Goal: Task Accomplishment & Management: Manage account settings

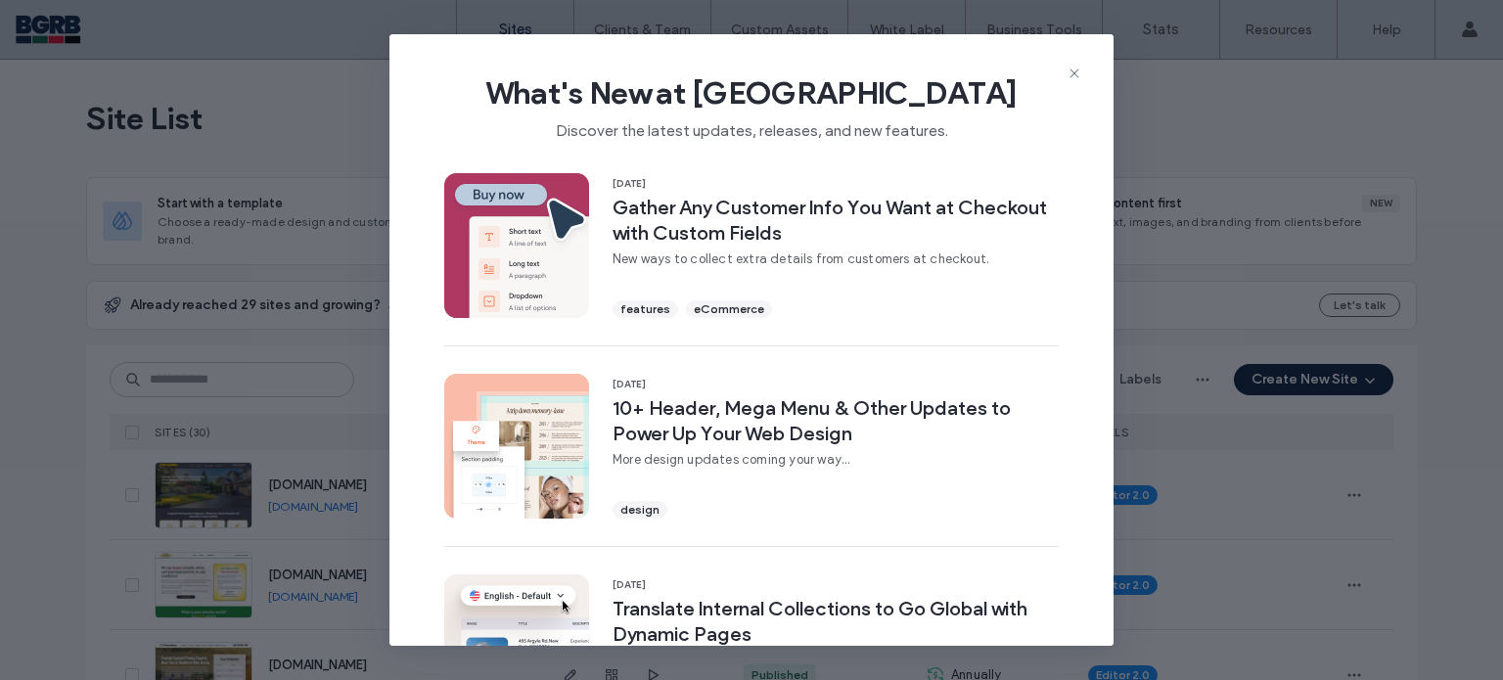
click at [1081, 71] on icon at bounding box center [1075, 74] width 16 height 16
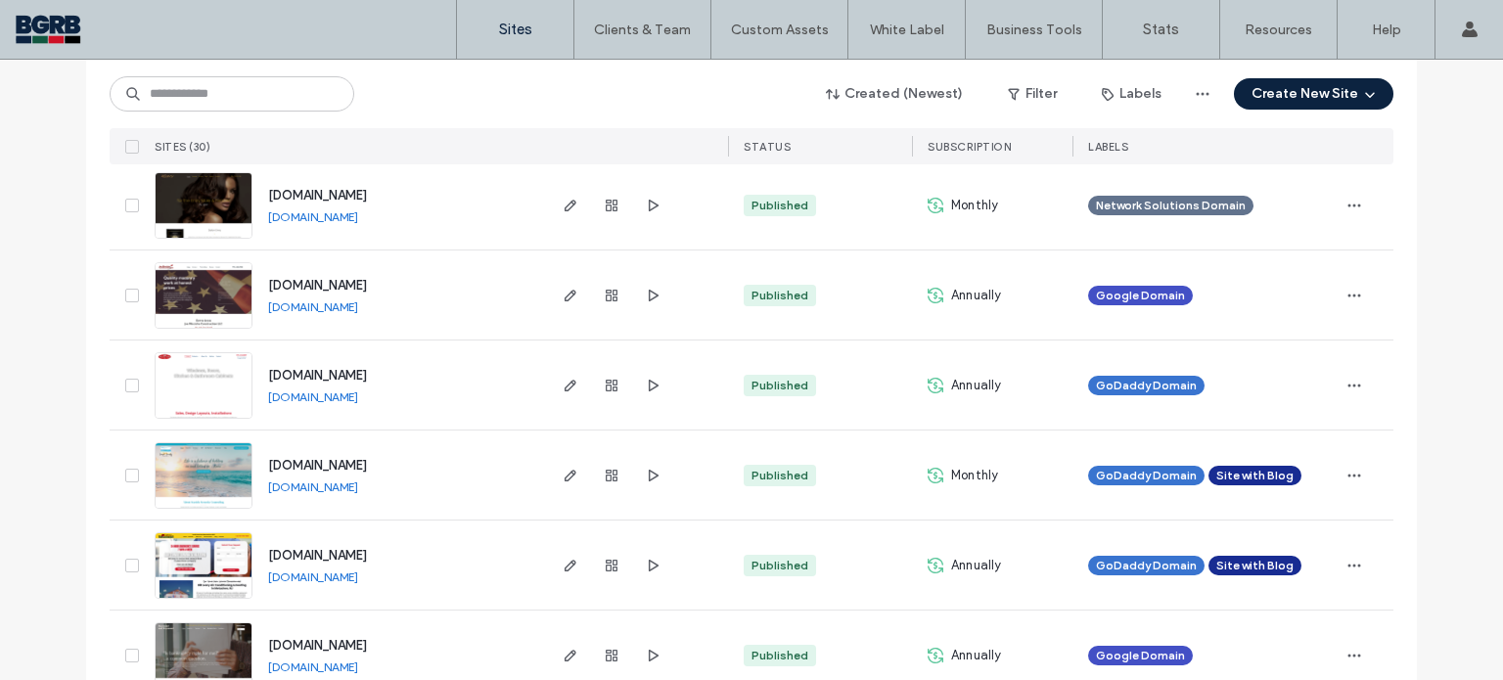
scroll to position [2251, 0]
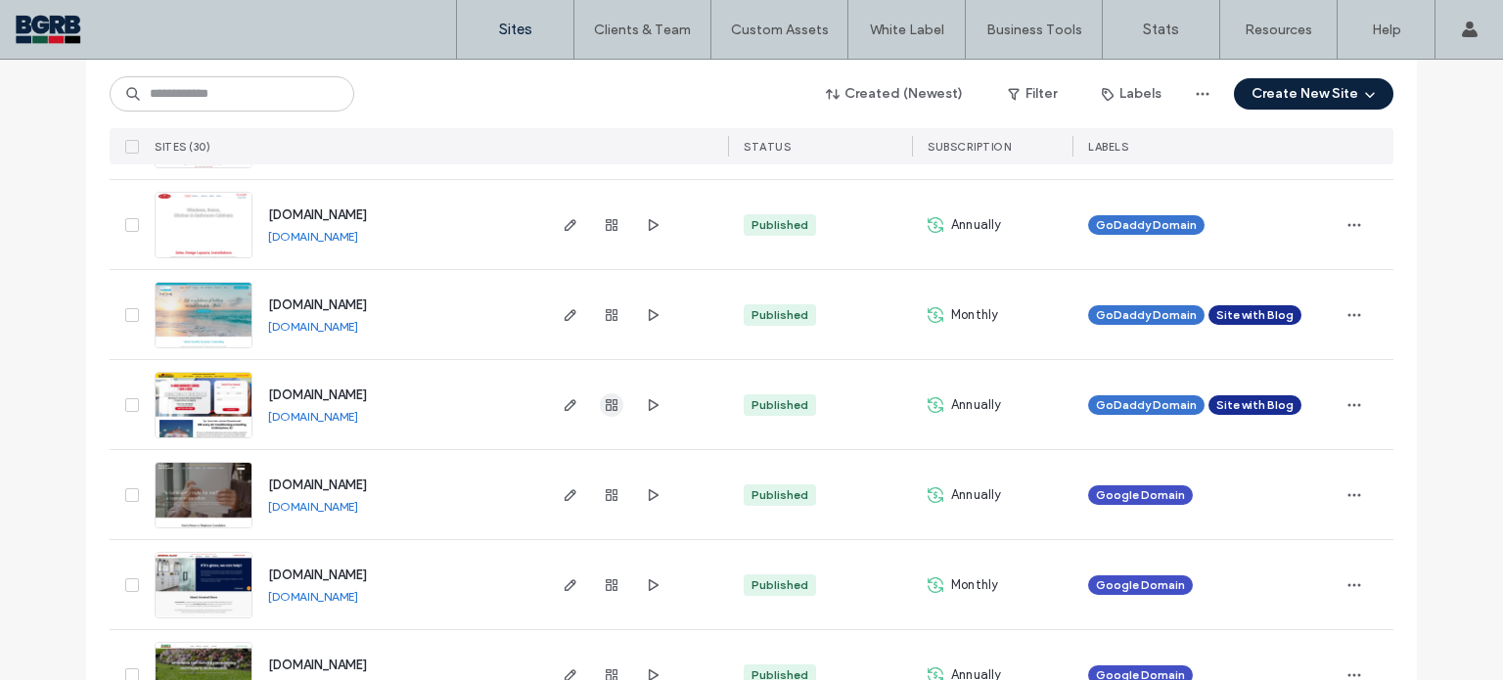
click at [604, 404] on icon "button" at bounding box center [612, 405] width 16 height 16
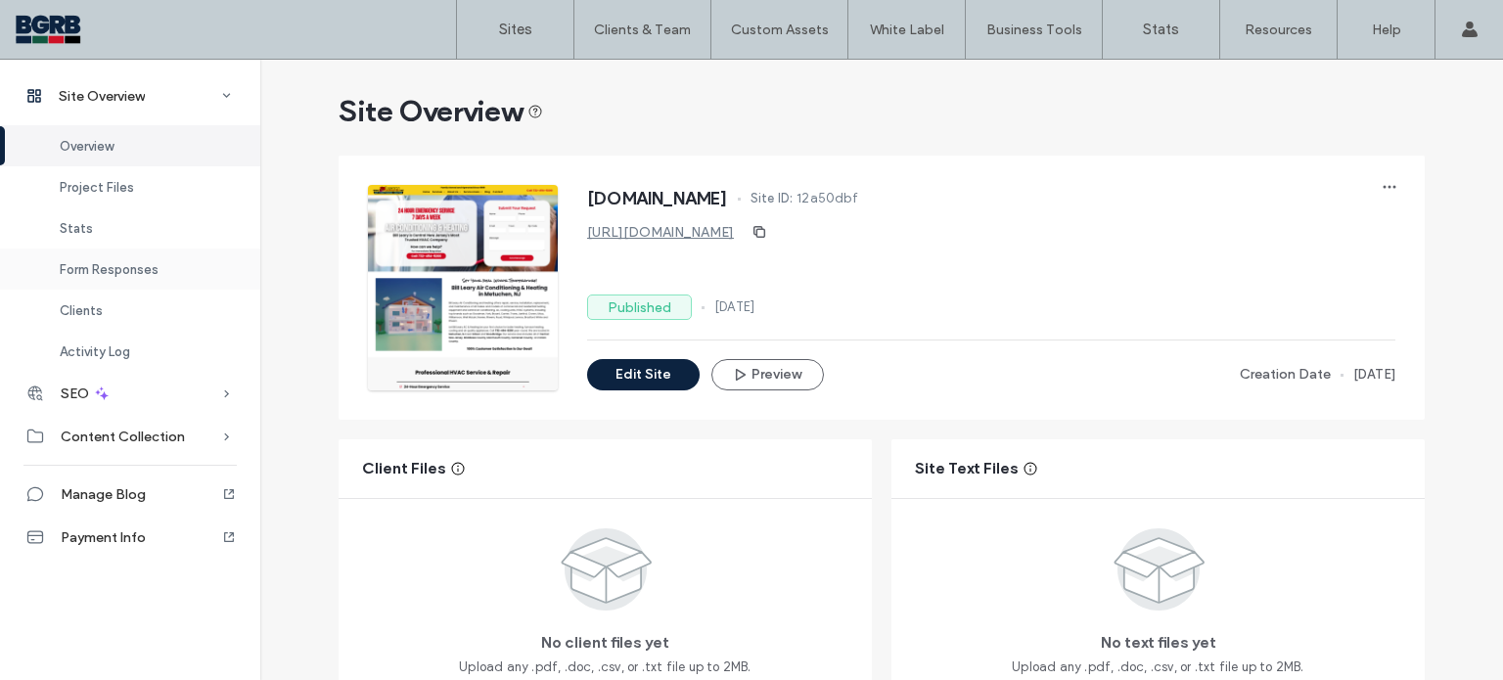
click at [162, 274] on div "Form Responses" at bounding box center [130, 269] width 260 height 41
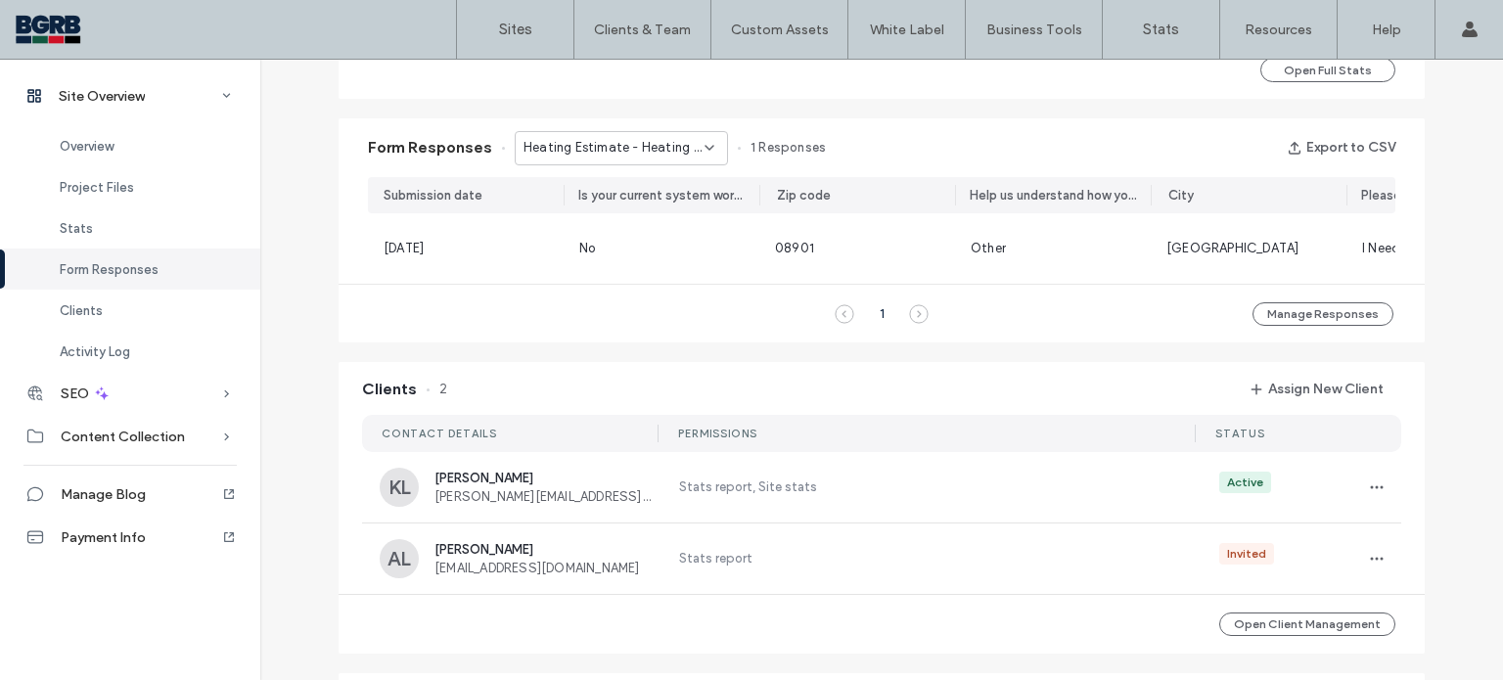
scroll to position [955, 0]
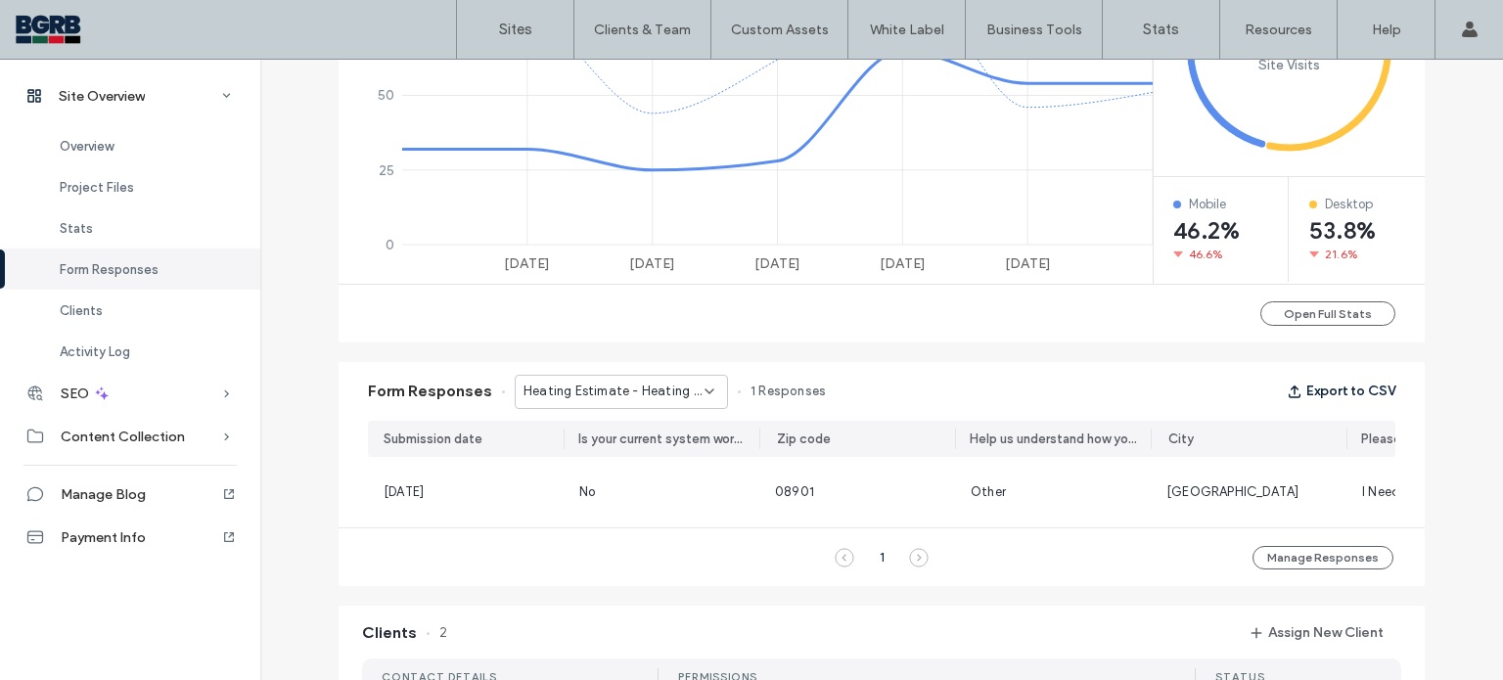
click at [1345, 394] on button "Export to CSV" at bounding box center [1341, 391] width 109 height 31
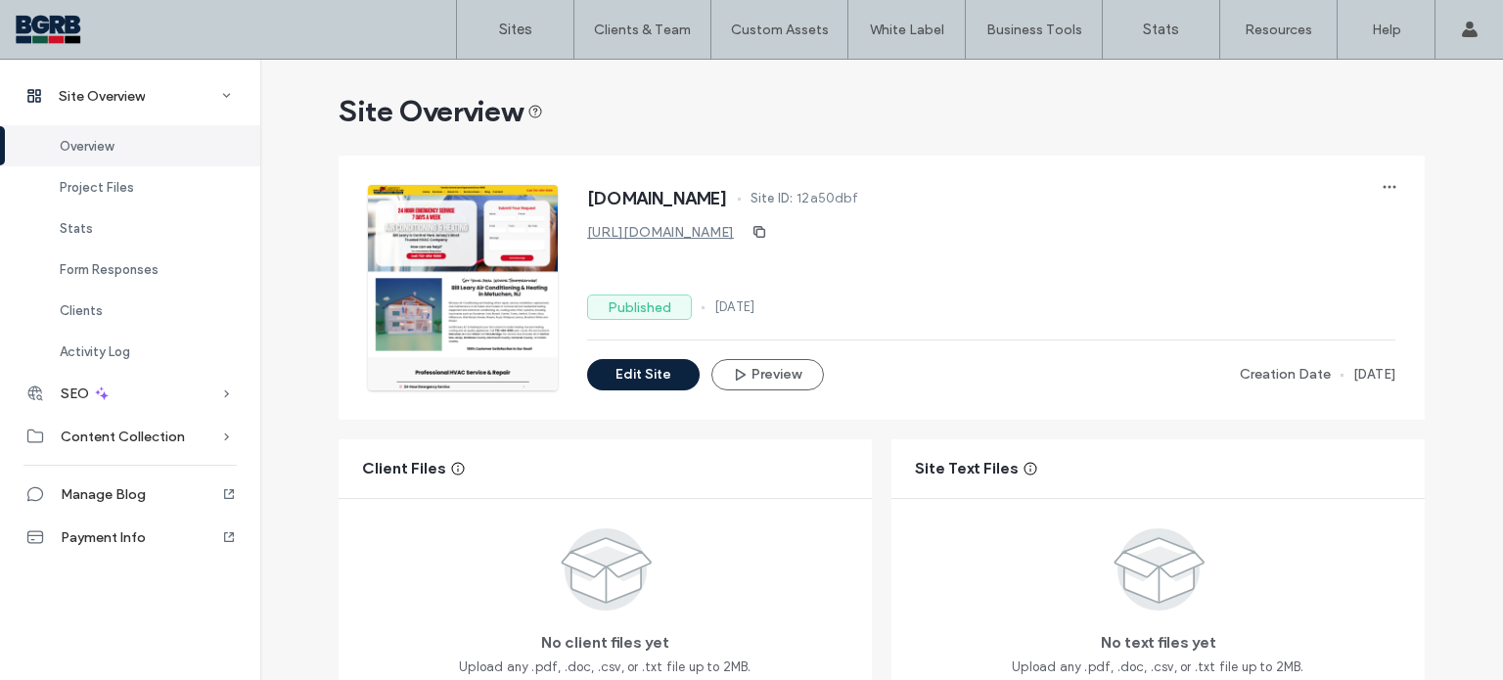
scroll to position [294, 0]
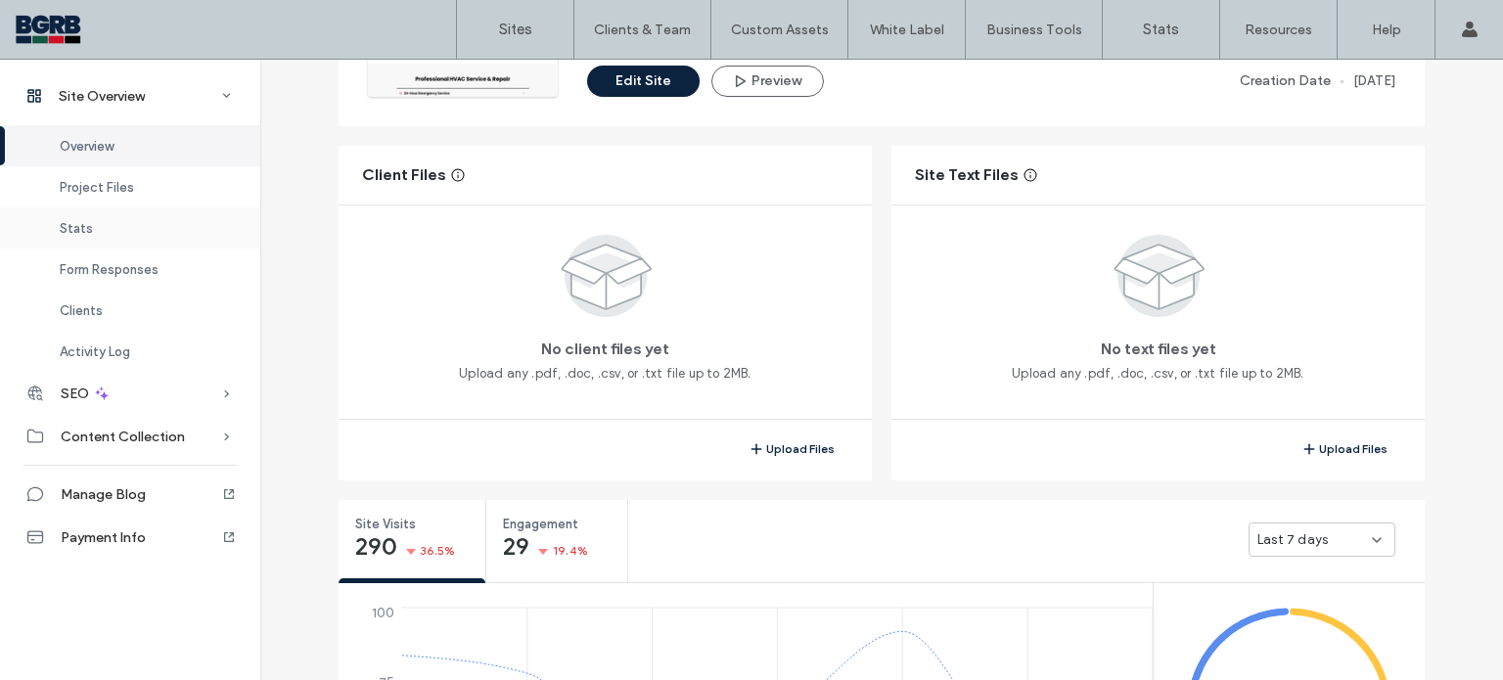
click at [90, 215] on div "Stats" at bounding box center [130, 227] width 260 height 41
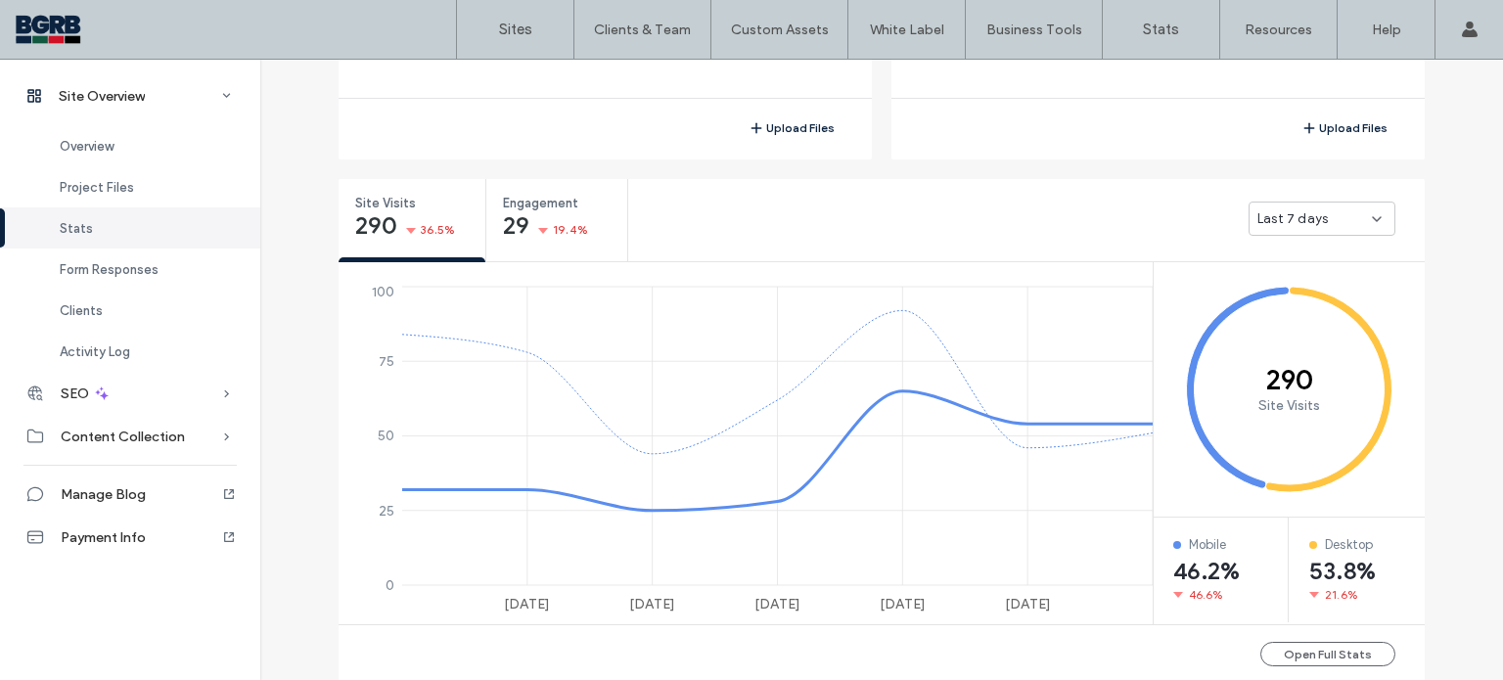
scroll to position [725, 0]
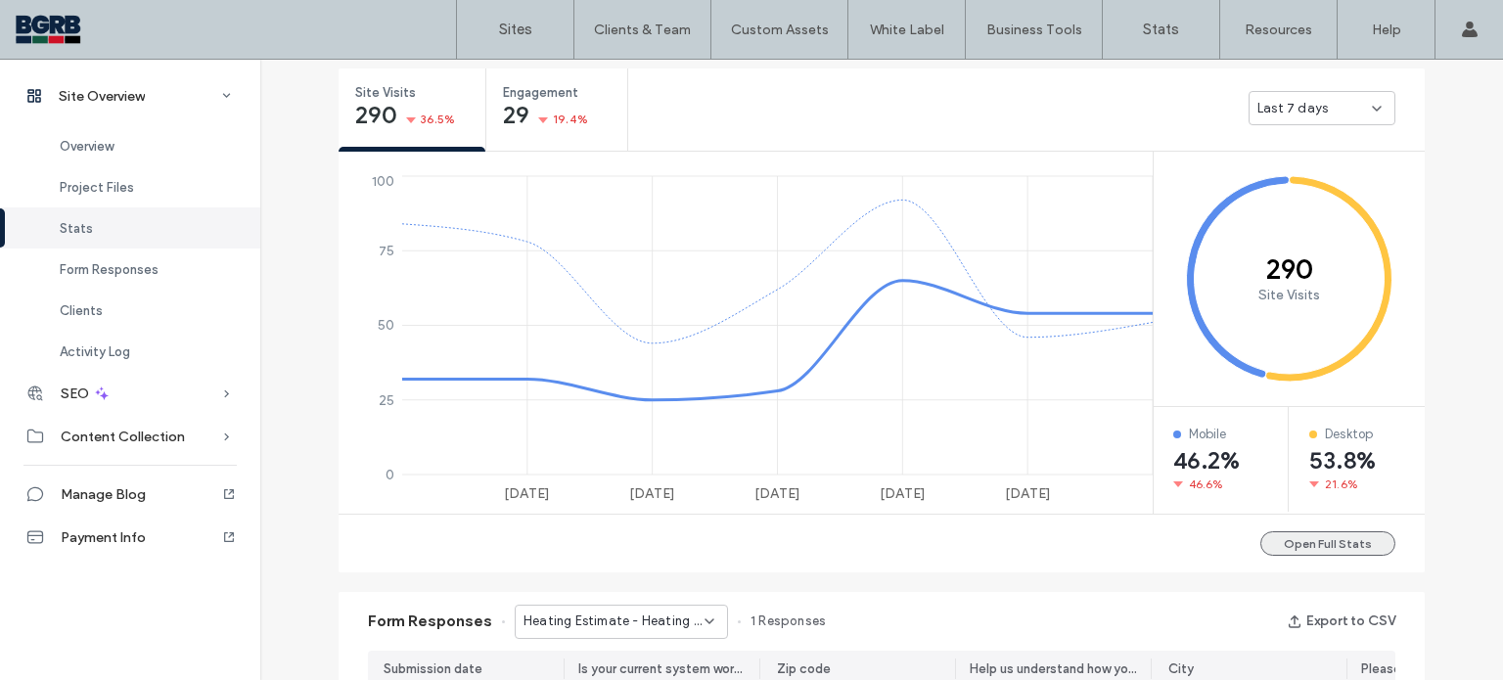
click at [1336, 552] on button "Open Full Stats" at bounding box center [1328, 543] width 135 height 24
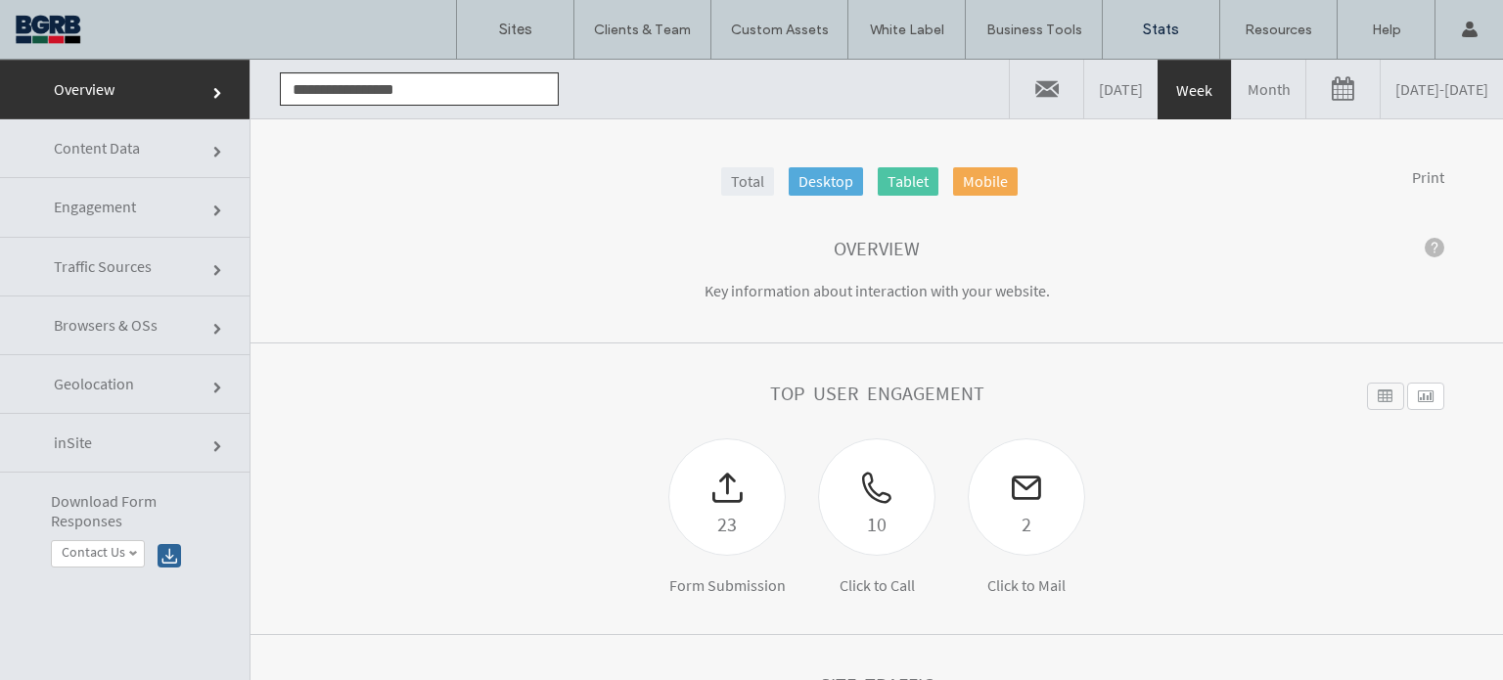
click at [213, 206] on span "Engagement" at bounding box center [219, 212] width 12 height 12
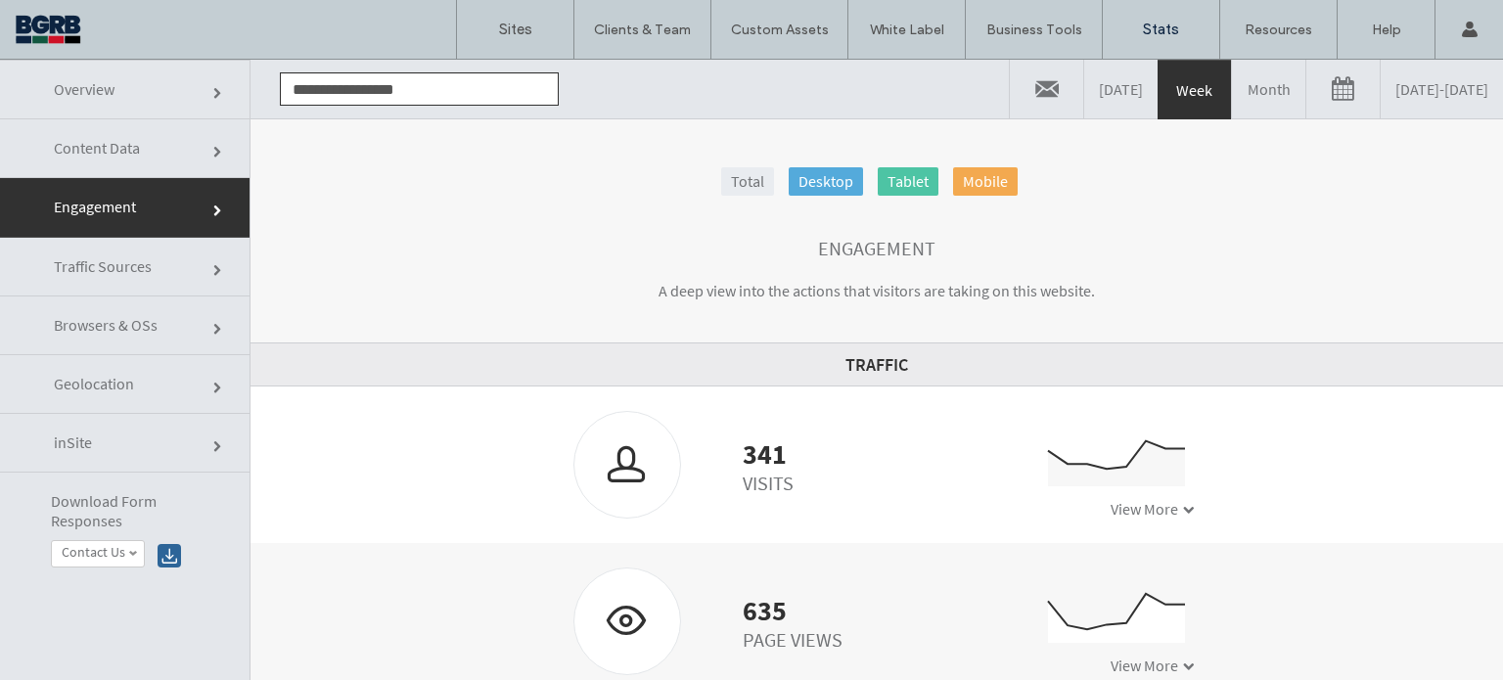
click at [1381, 96] on link "[DATE] - [DATE]" at bounding box center [1442, 89] width 122 height 59
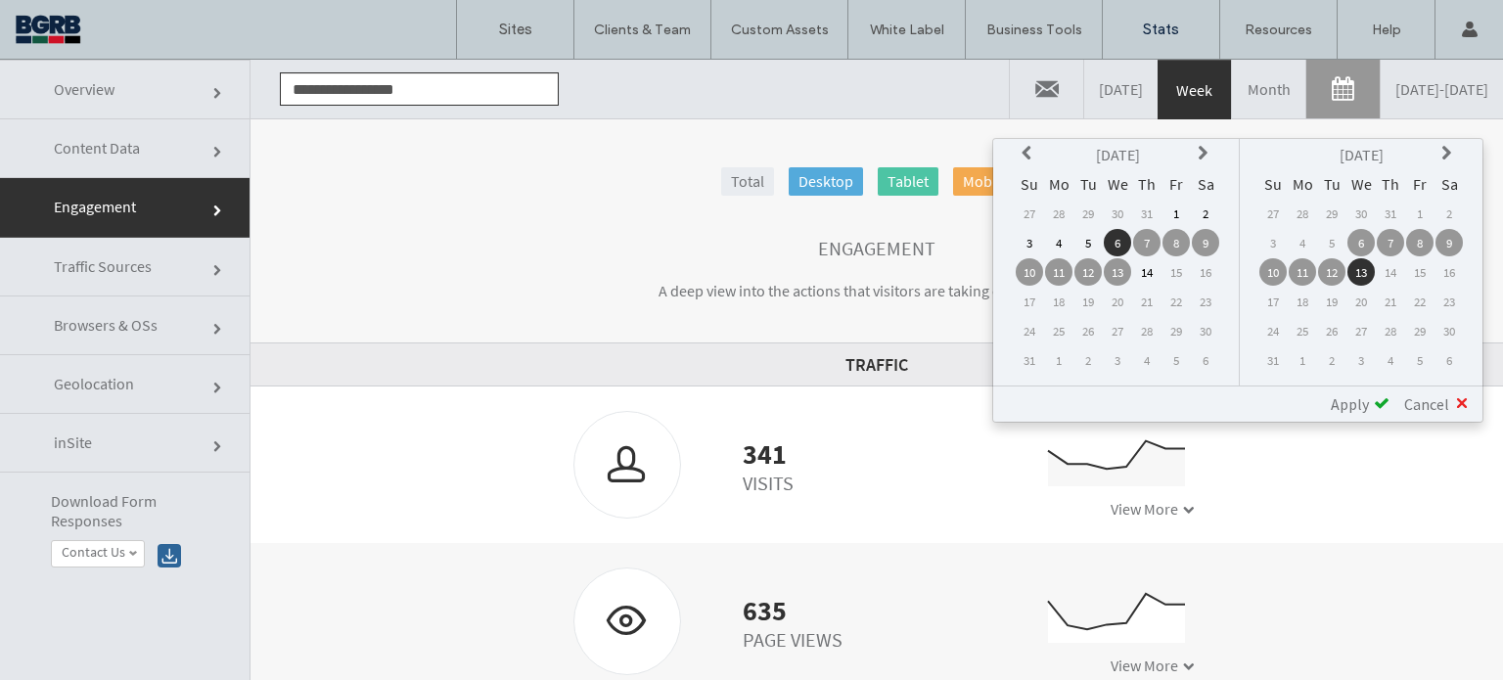
click at [1277, 243] on td "3" at bounding box center [1273, 242] width 27 height 27
click at [1278, 236] on td "3" at bounding box center [1273, 242] width 27 height 27
click at [1039, 240] on td "3" at bounding box center [1029, 242] width 27 height 27
click at [1453, 241] on td "9" at bounding box center [1449, 242] width 27 height 27
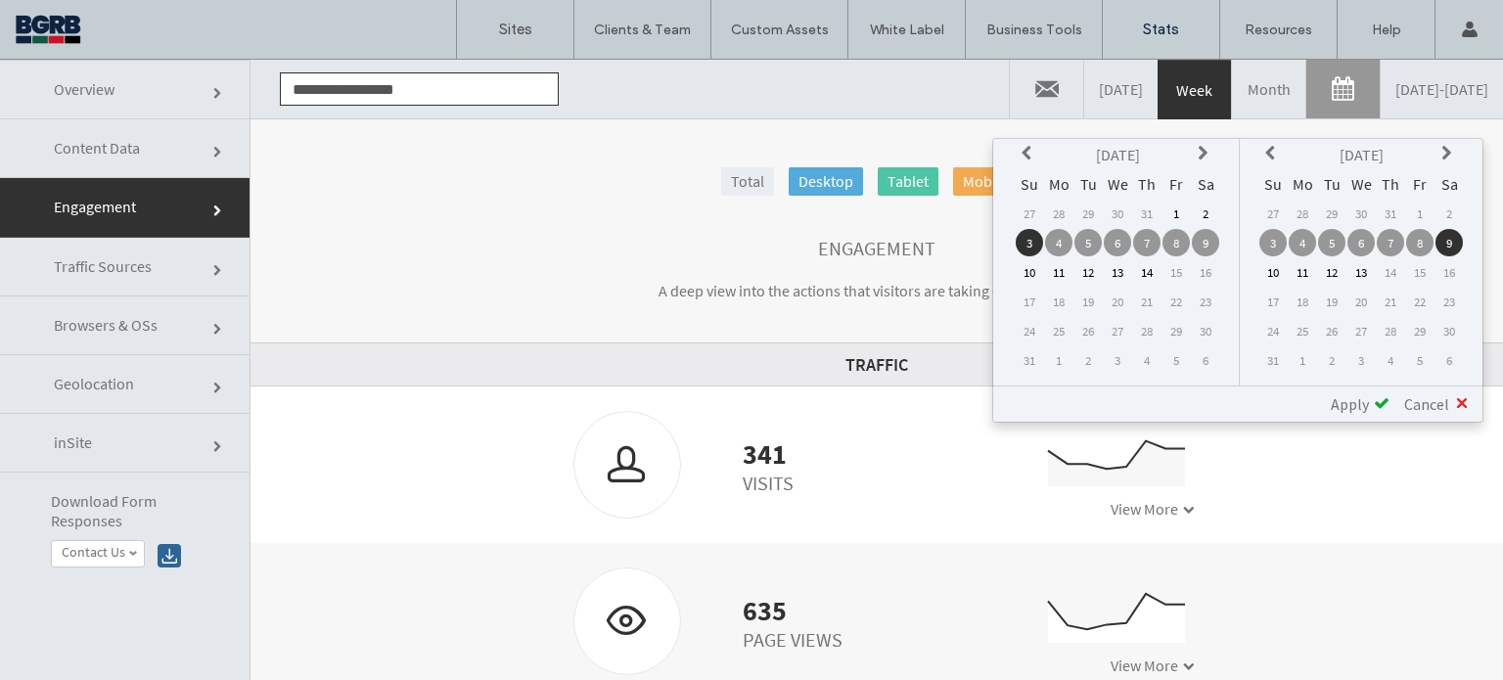
click at [1370, 404] on div "Apply" at bounding box center [1352, 404] width 73 height 20
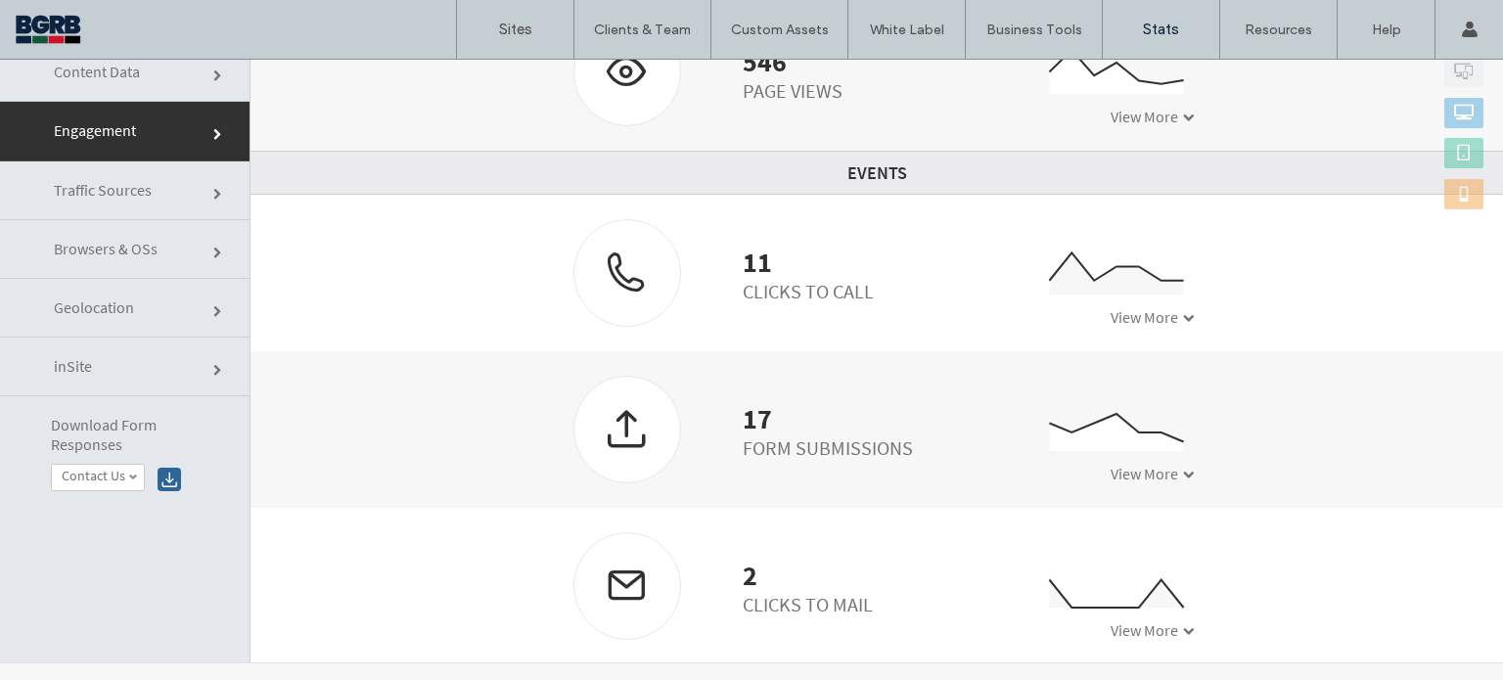
scroll to position [98, 0]
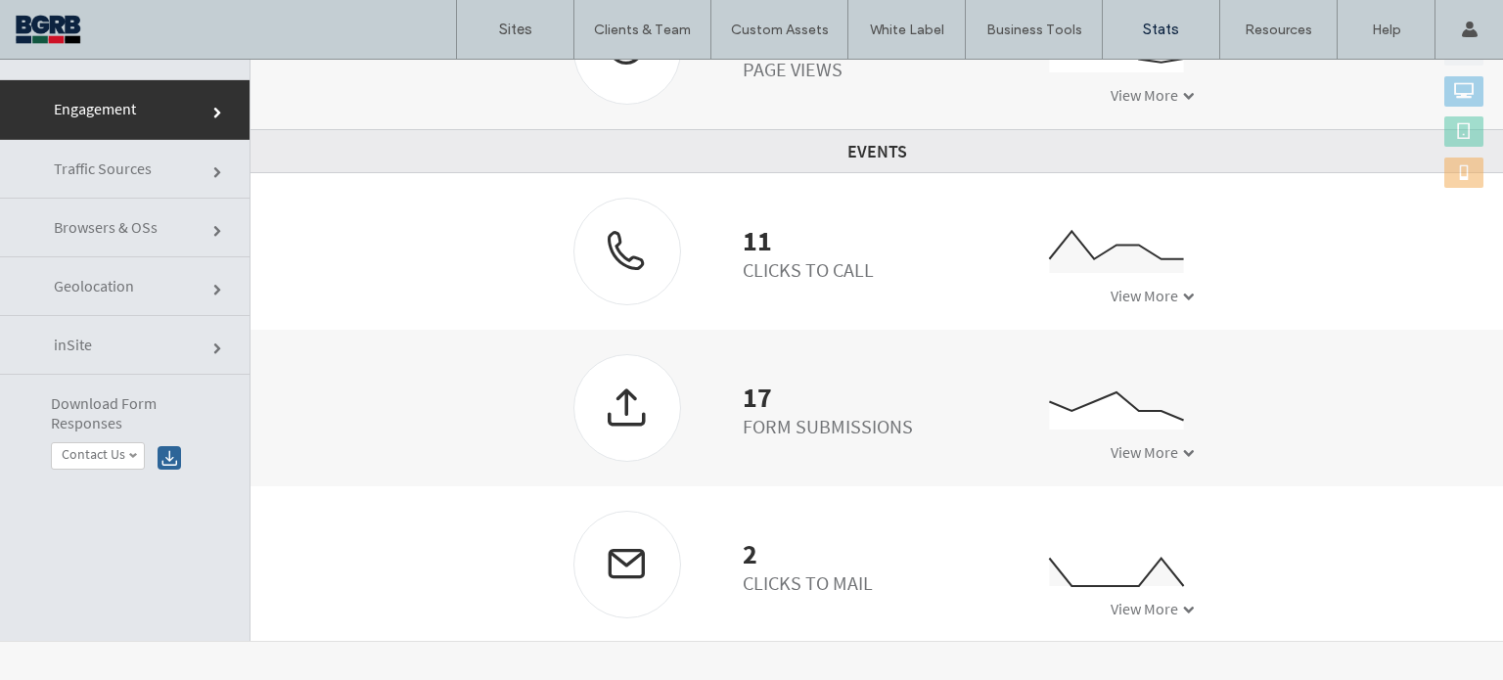
click link "Traffic Sources"
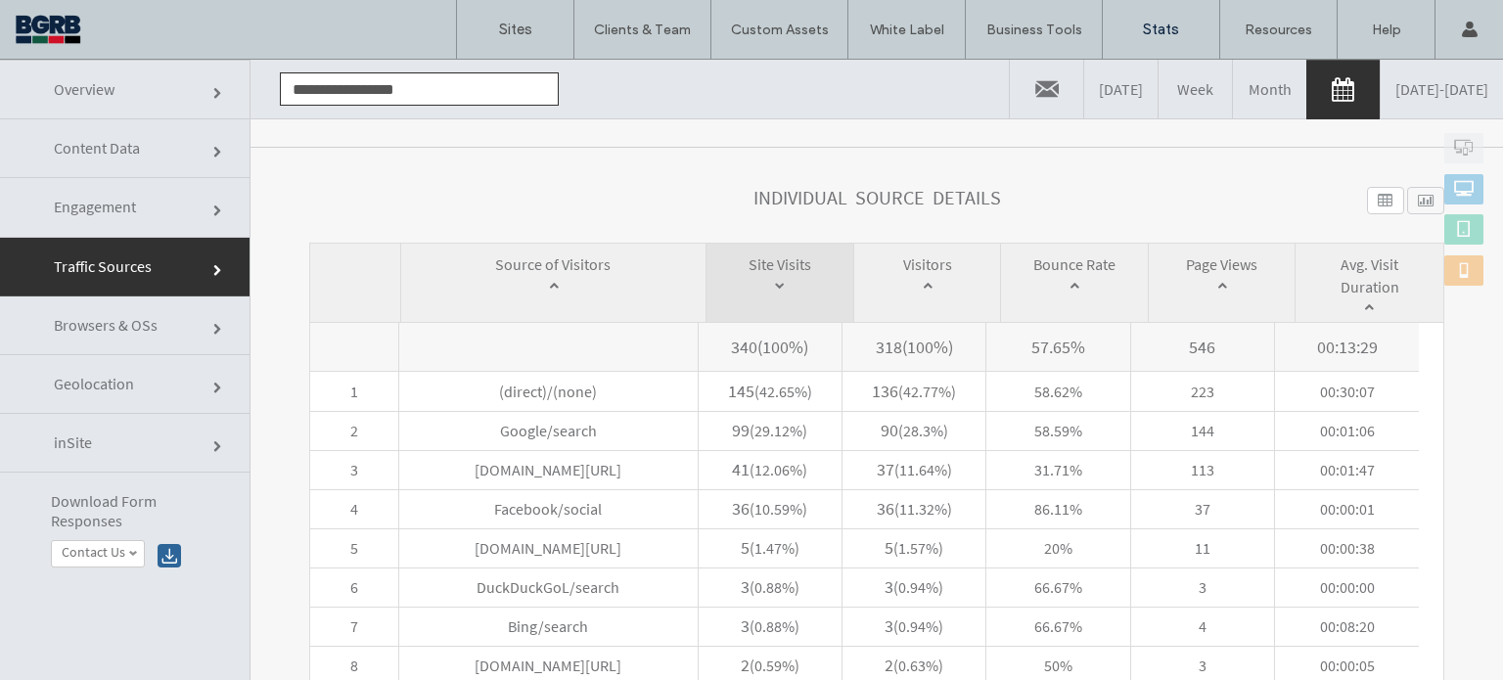
scroll to position [881, 0]
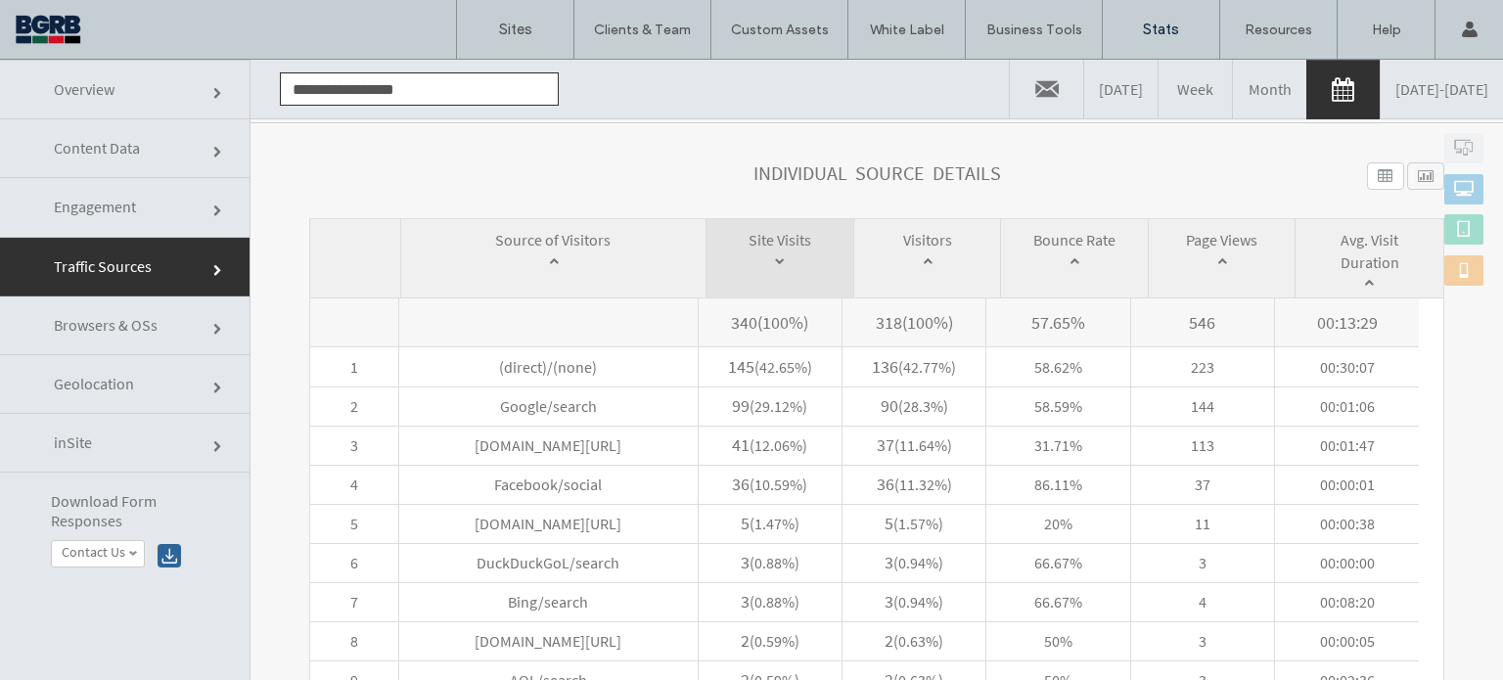
click at [213, 215] on span "Engagement" at bounding box center [219, 212] width 12 height 12
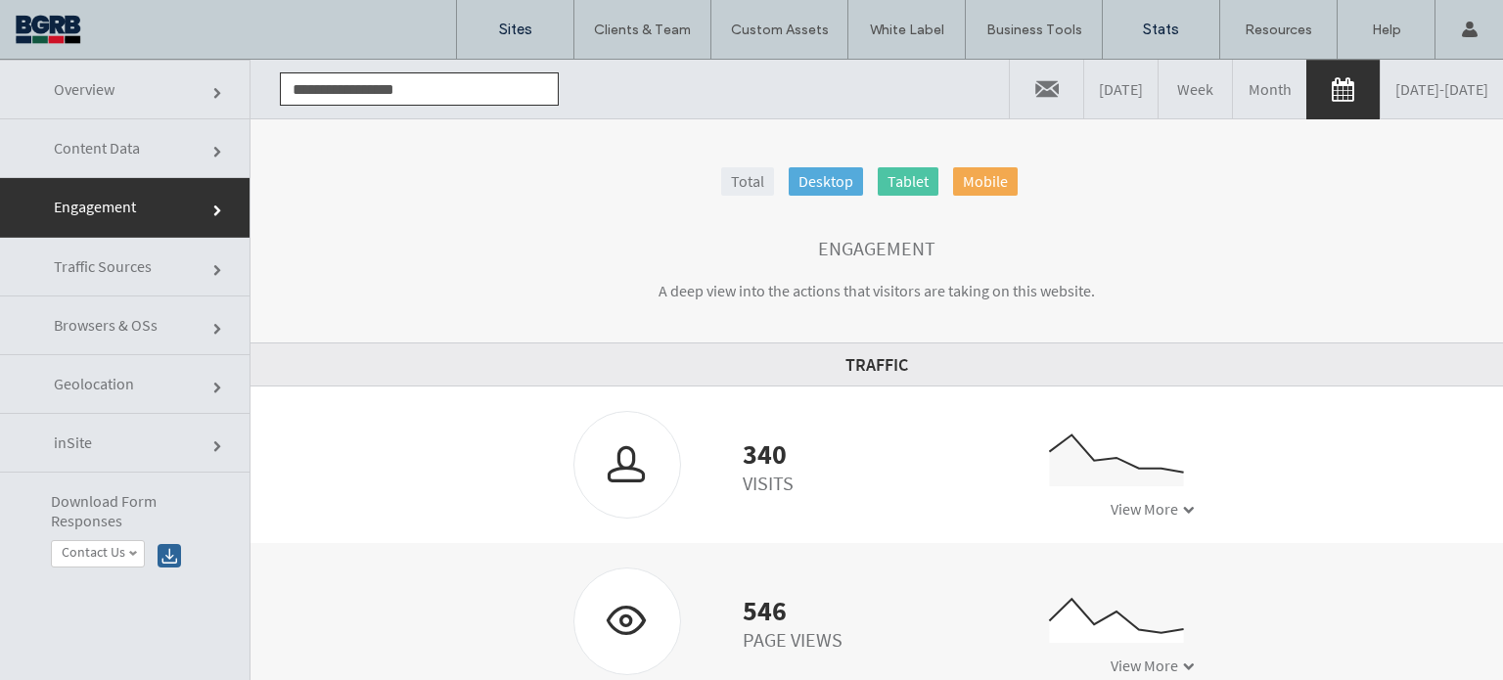
click at [529, 28] on label "Sites" at bounding box center [515, 30] width 33 height 18
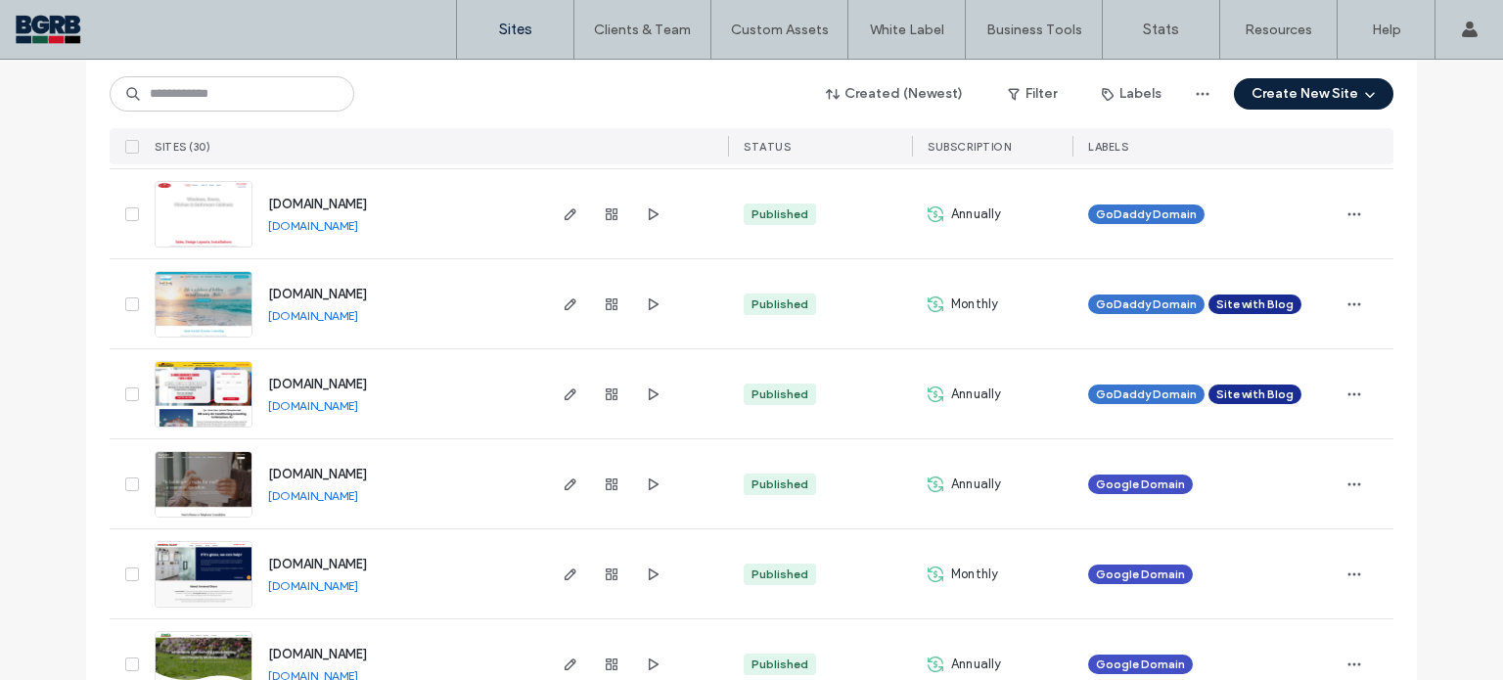
scroll to position [2102, 0]
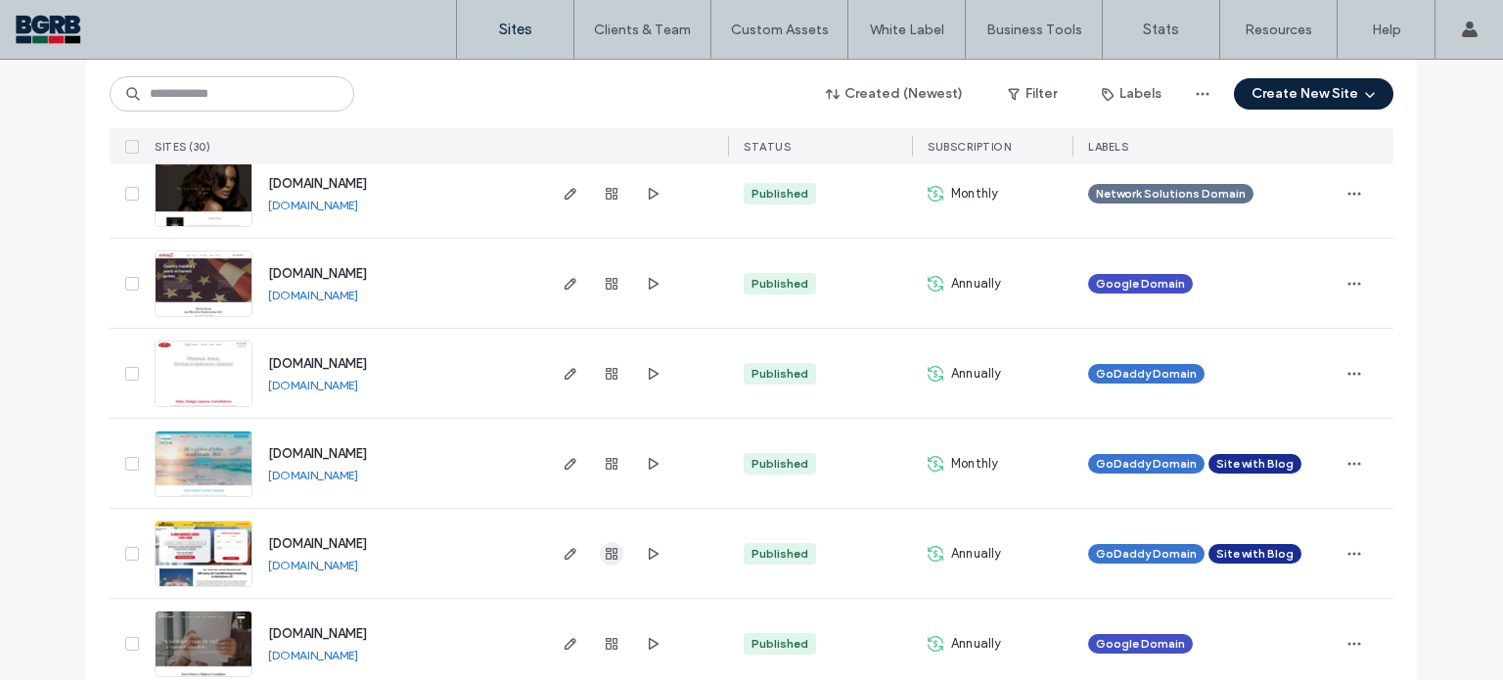
click at [605, 552] on icon "button" at bounding box center [612, 554] width 16 height 16
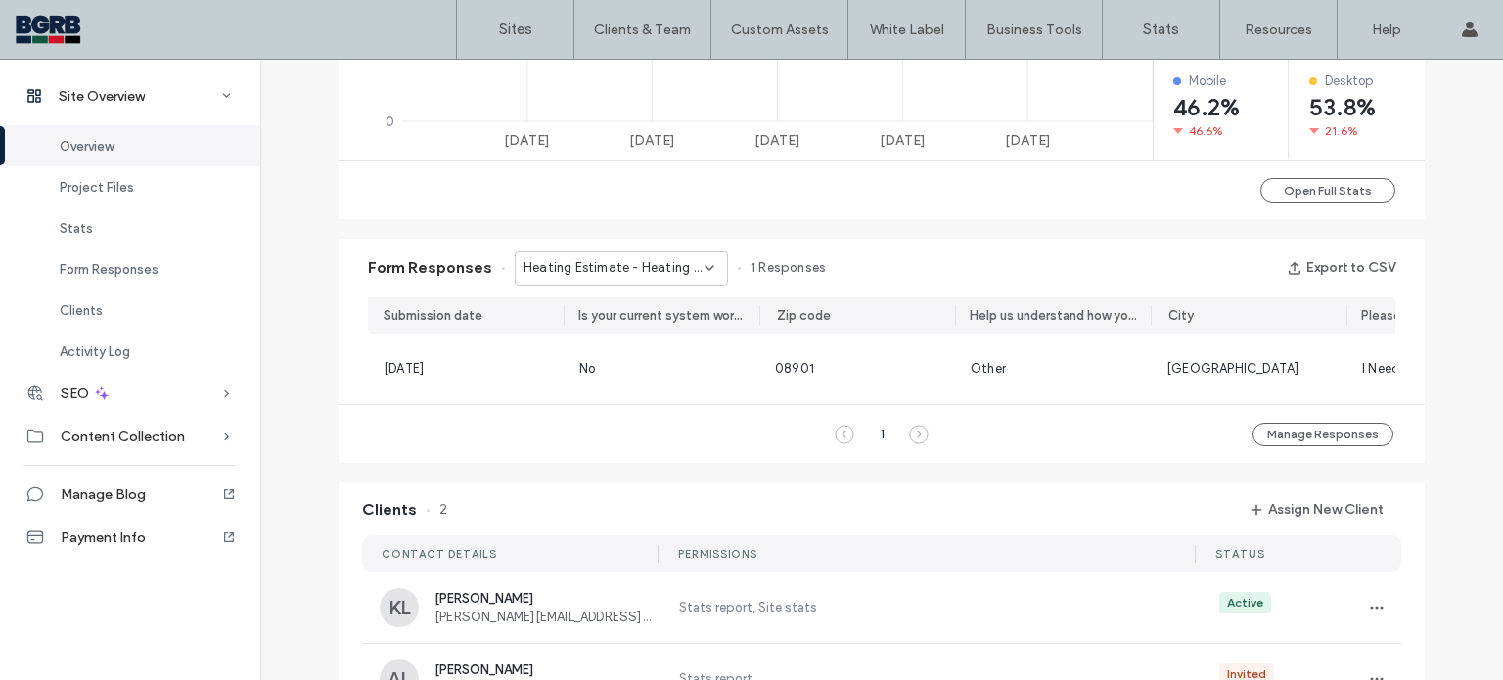
scroll to position [1167, 0]
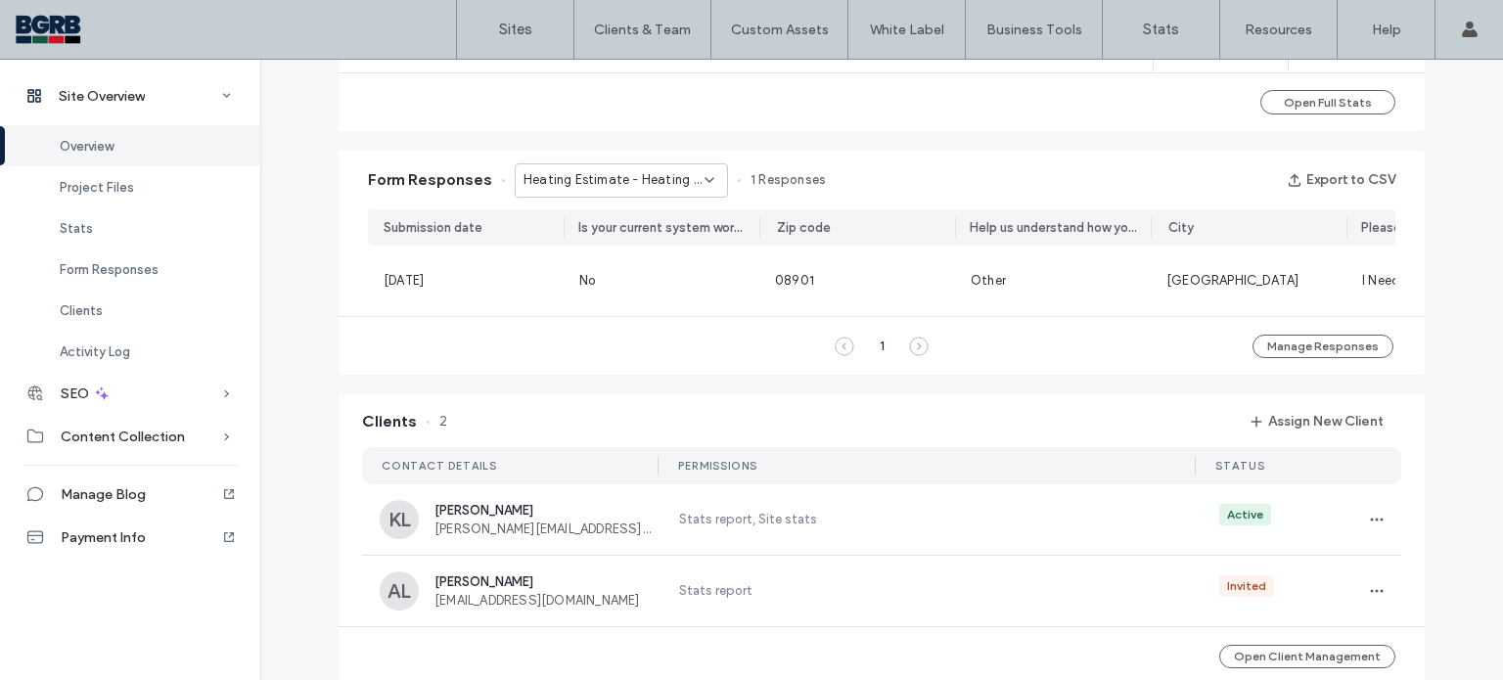
click at [692, 168] on div "Heating Estimate - Heating Service page" at bounding box center [621, 180] width 213 height 34
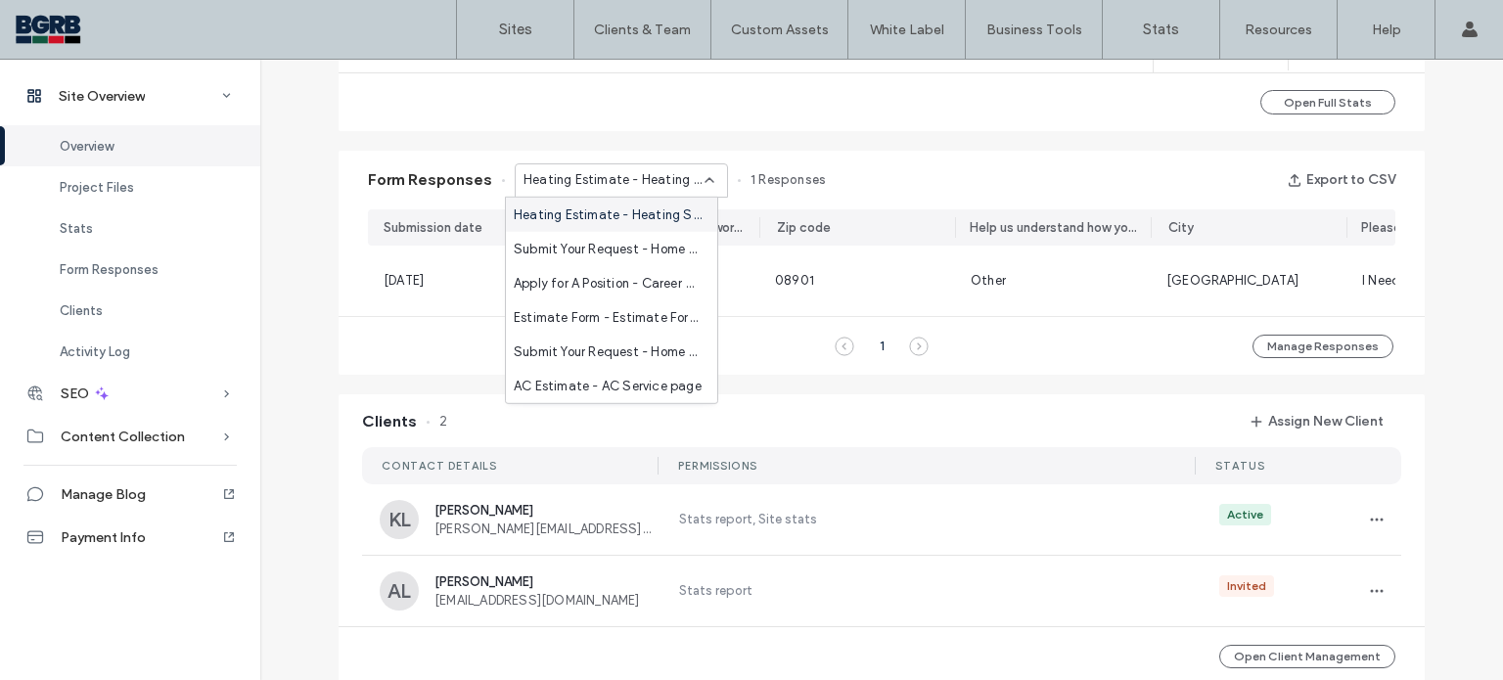
click at [669, 225] on div "Heating Estimate - Heating Service page" at bounding box center [611, 215] width 211 height 34
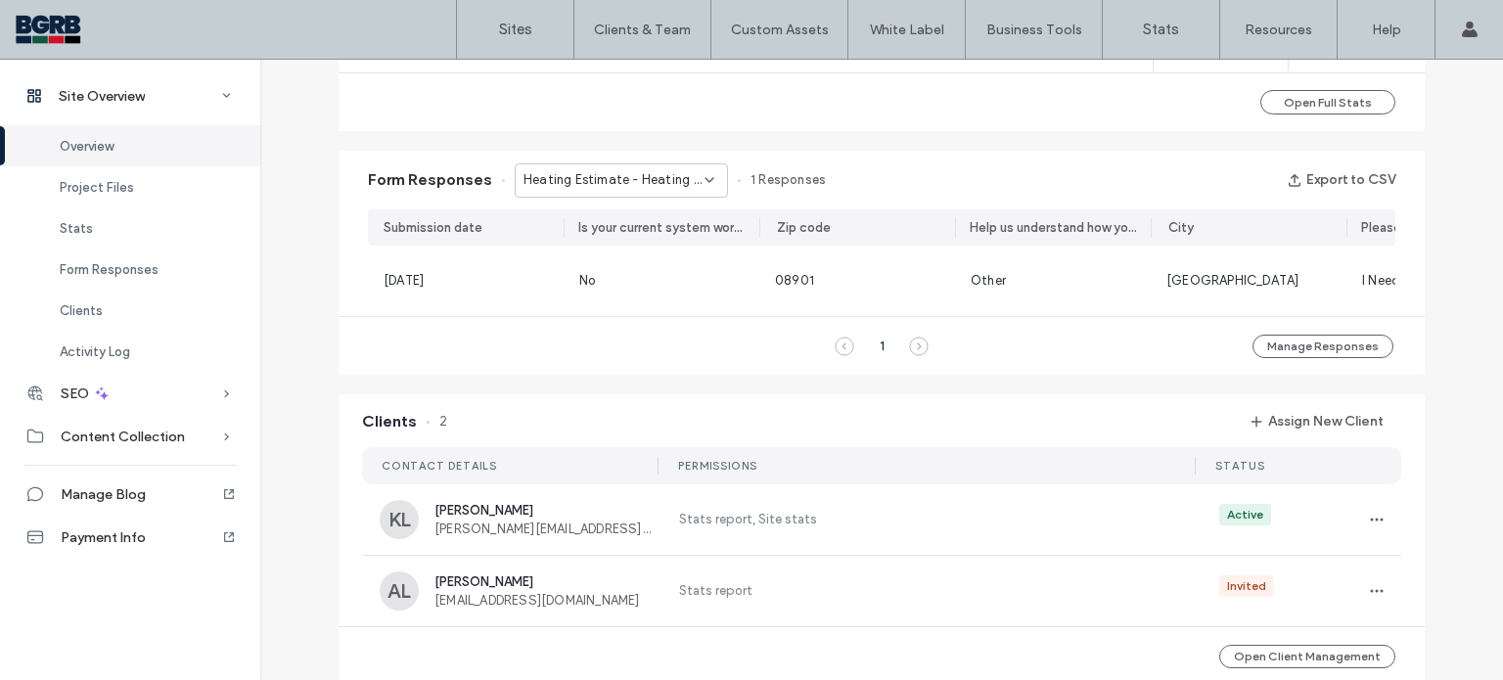
click at [707, 189] on div "Heating Estimate - Heating Service page" at bounding box center [621, 180] width 213 height 34
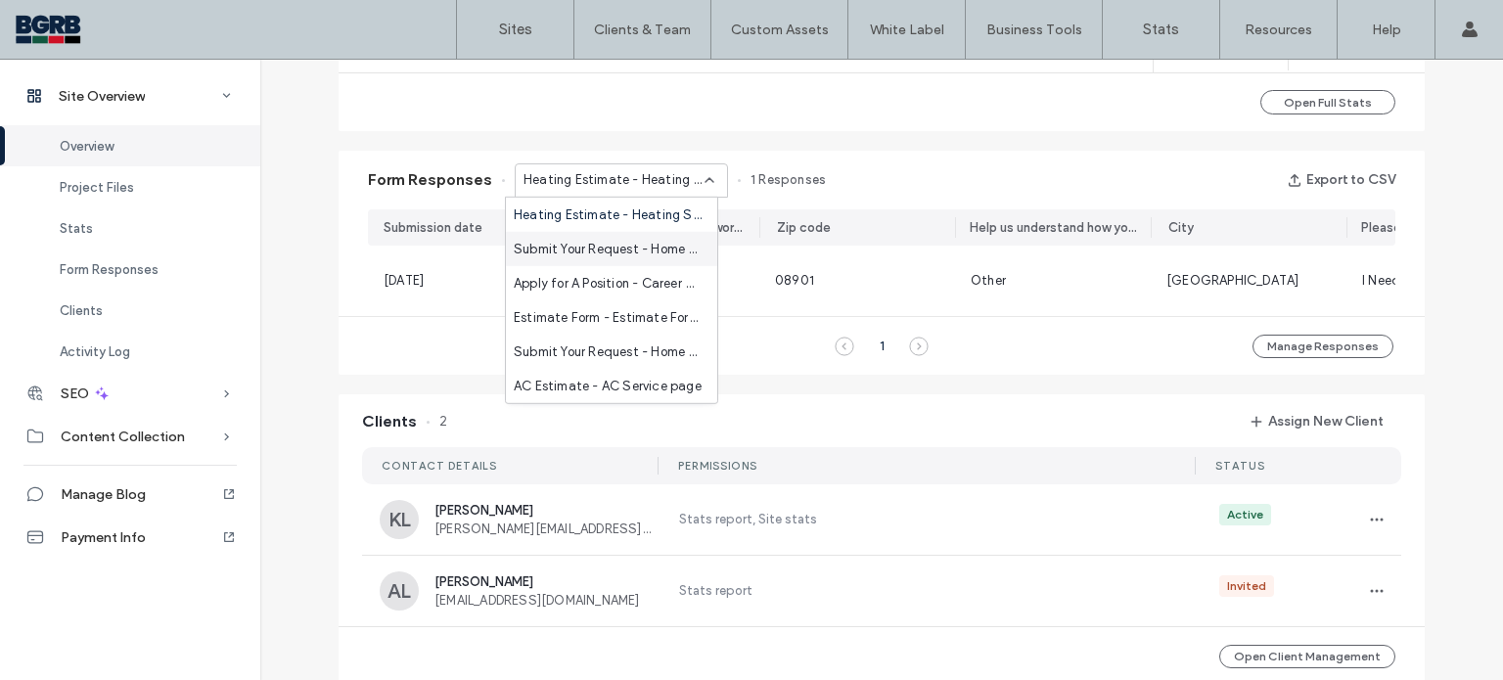
click at [613, 252] on span "Submit Your Request - Home page" at bounding box center [608, 249] width 188 height 20
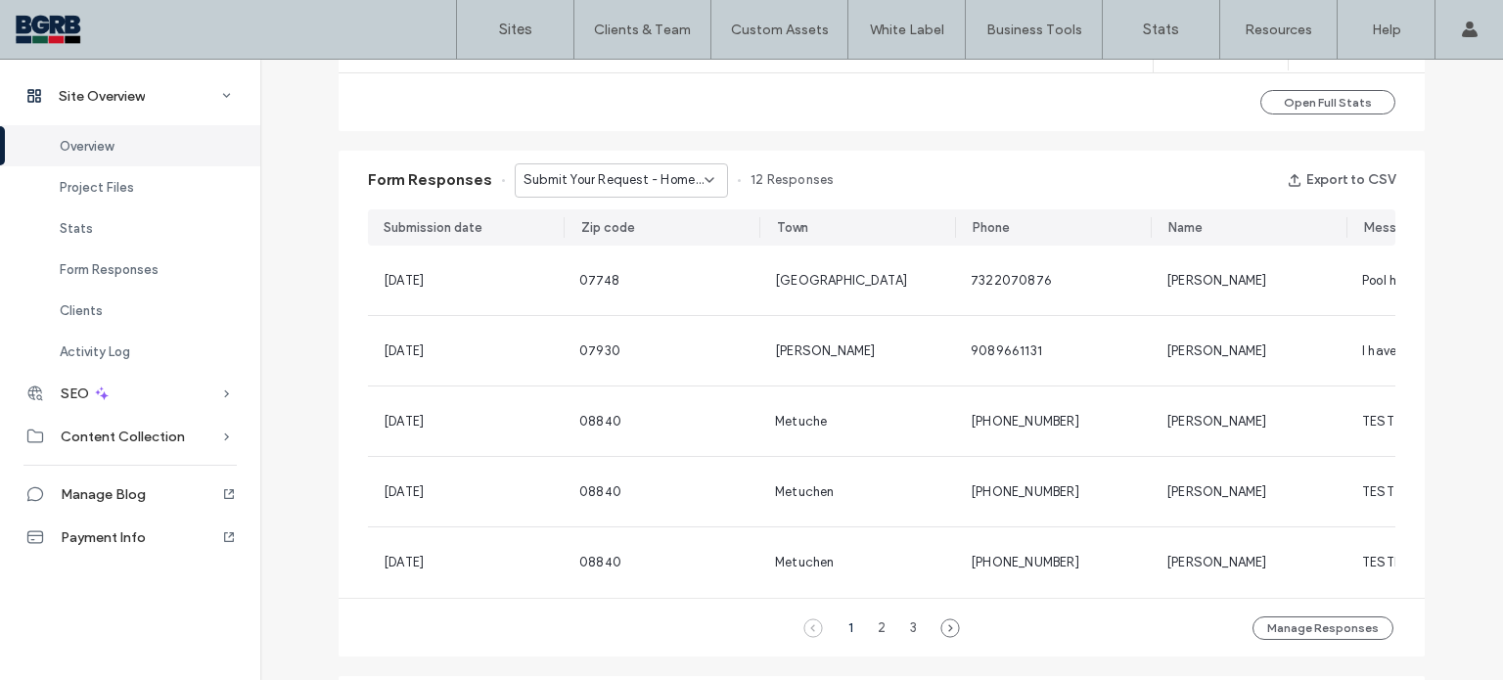
click at [702, 187] on icon at bounding box center [710, 180] width 16 height 16
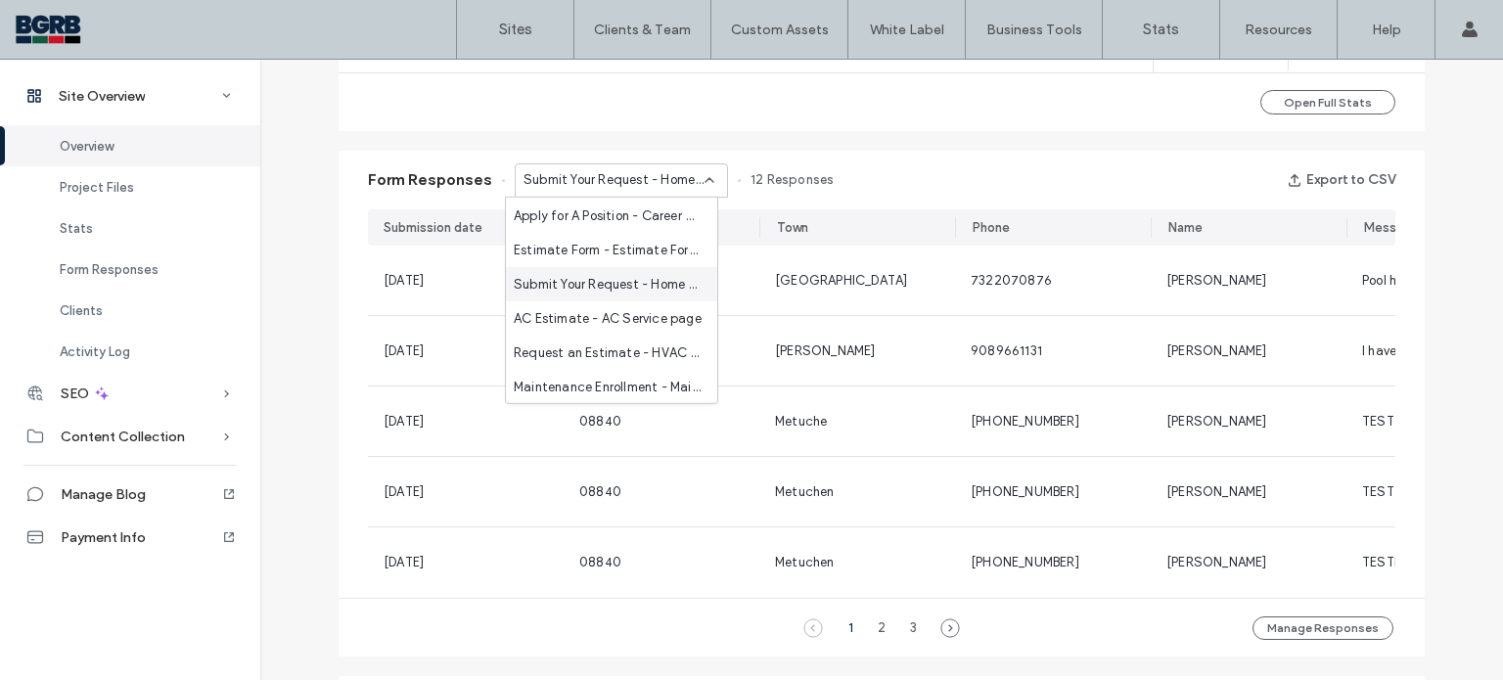
scroll to position [0, 0]
click at [622, 257] on span "Submit Your Request - Home page" at bounding box center [608, 249] width 188 height 20
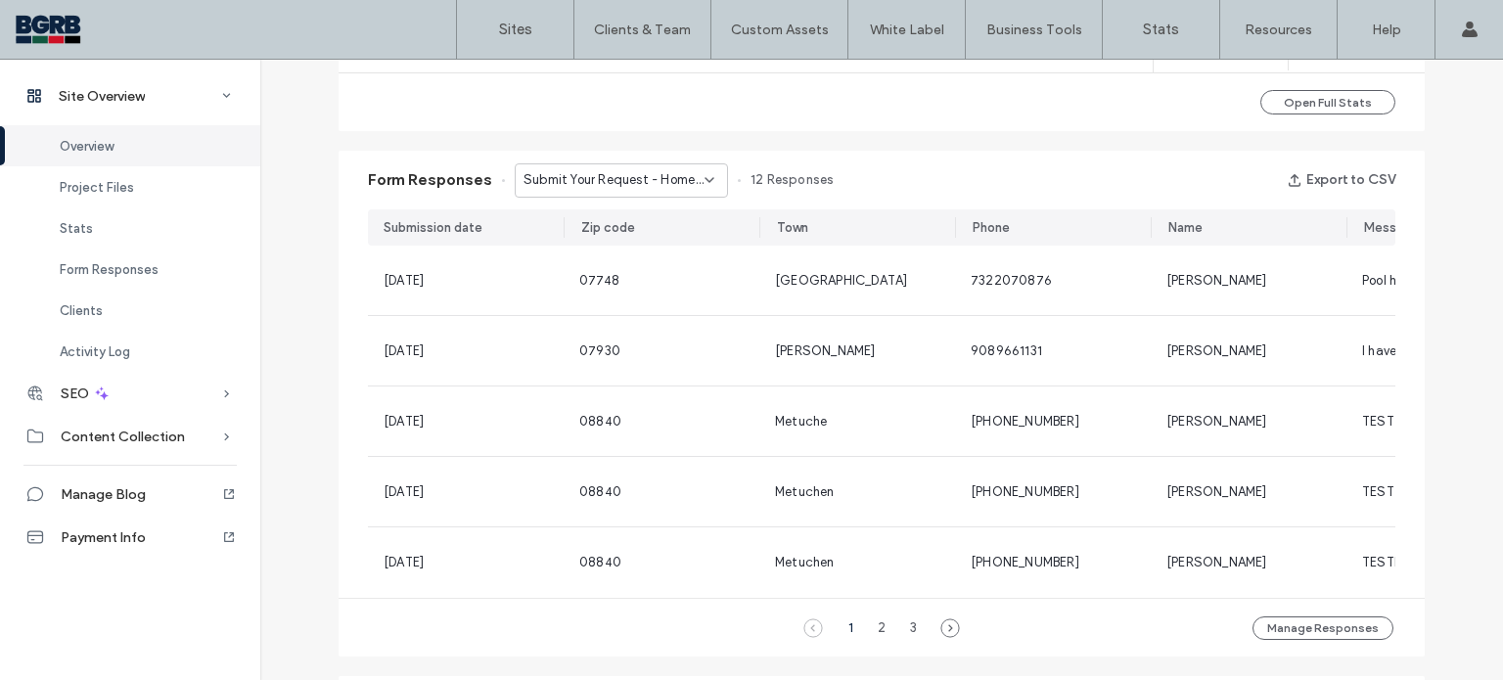
click at [670, 185] on span "Submit Your Request - Home page" at bounding box center [614, 180] width 181 height 20
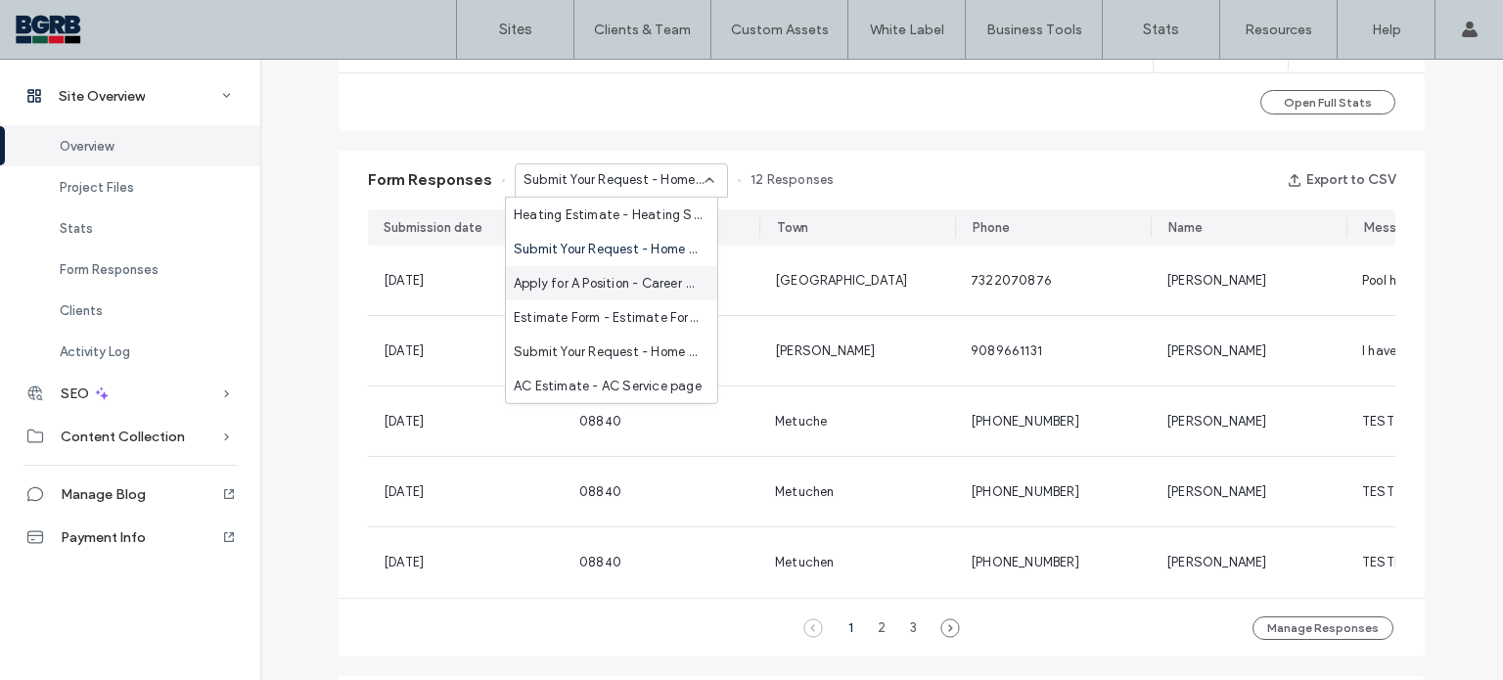
click at [619, 287] on span "Apply for A Position - Career Opportunities page" at bounding box center [608, 283] width 188 height 20
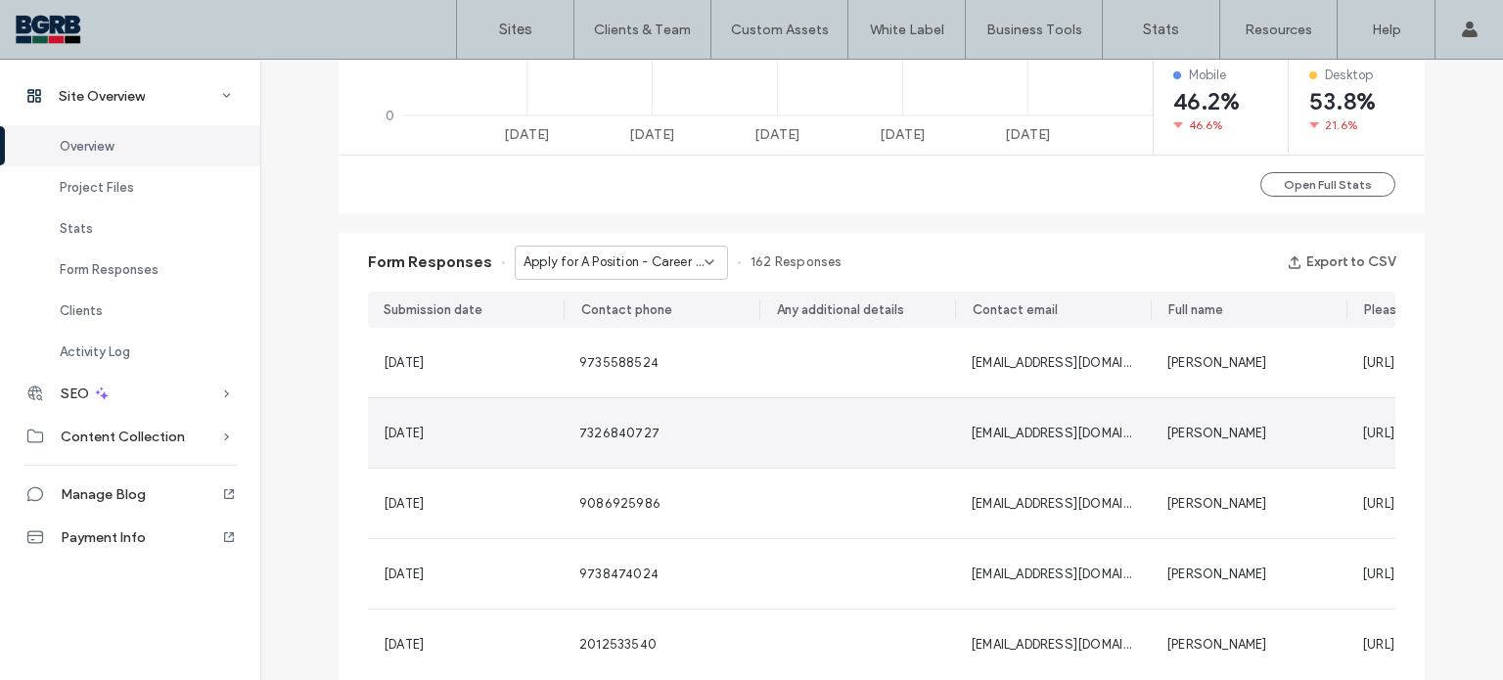
scroll to position [1069, 0]
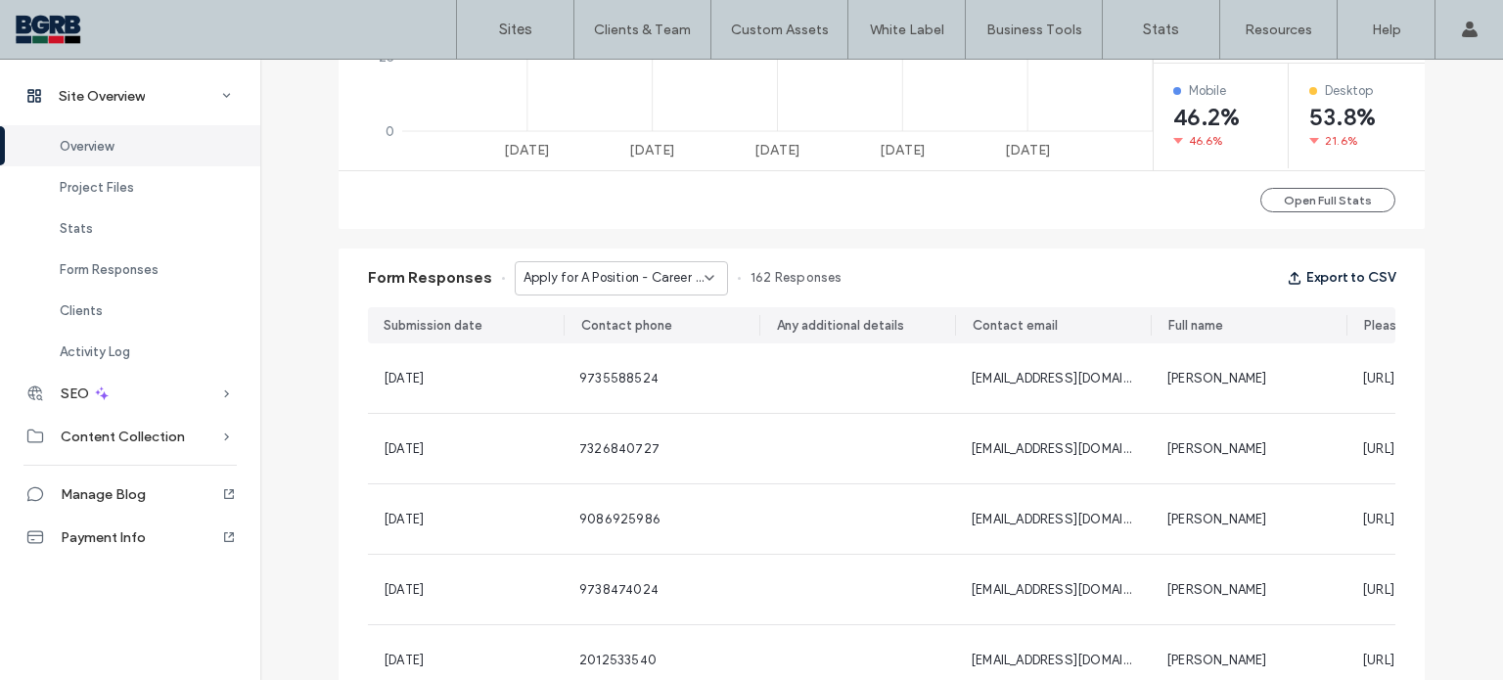
click at [1339, 281] on button "Export to CSV" at bounding box center [1341, 277] width 109 height 31
click at [703, 283] on icon at bounding box center [710, 278] width 16 height 16
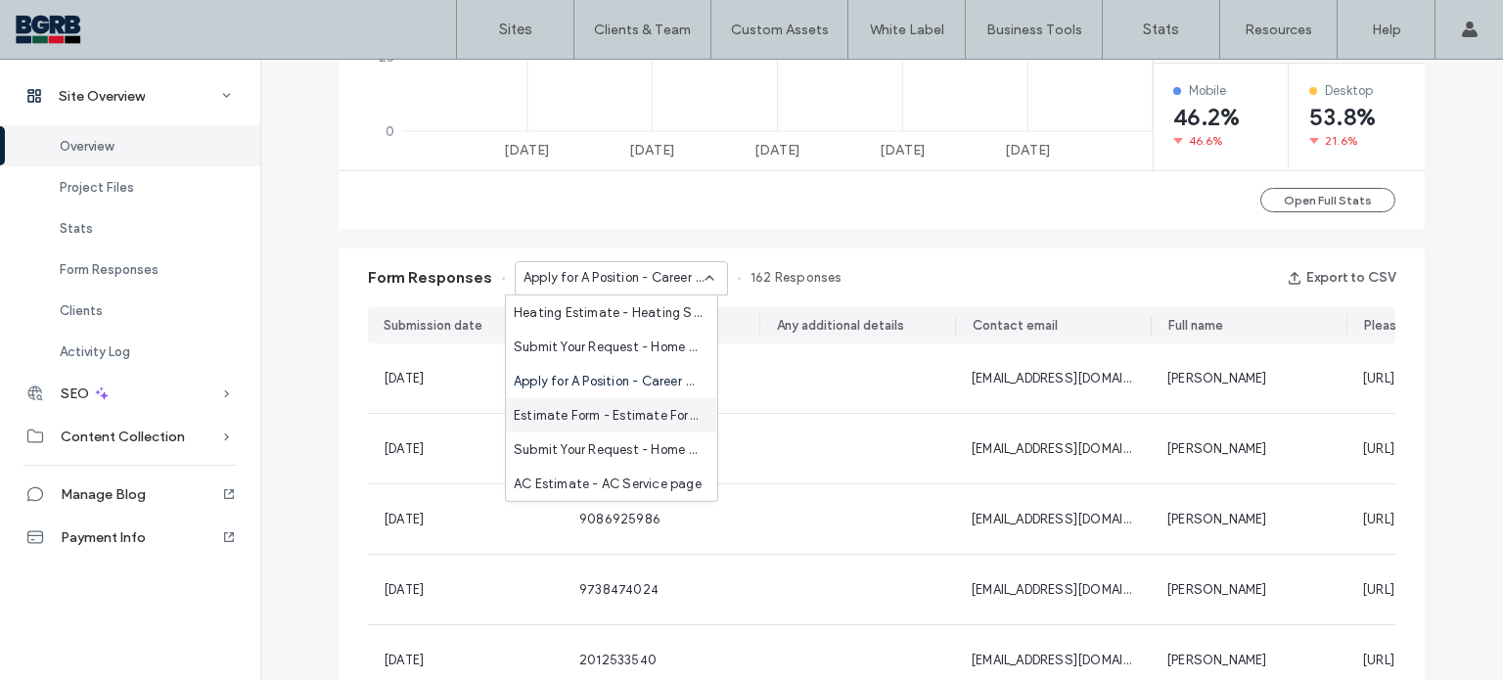
click at [655, 414] on span "Estimate Form - Estimate Form page" at bounding box center [608, 415] width 188 height 20
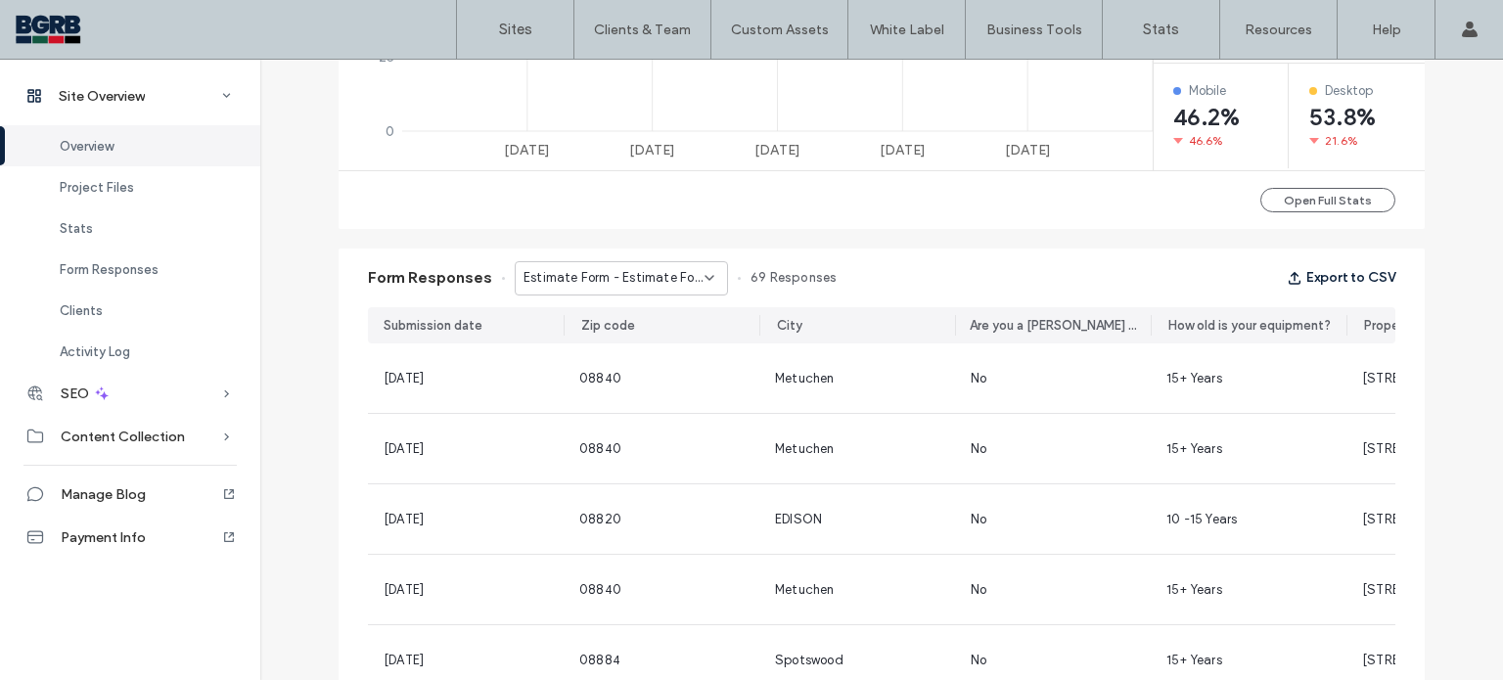
click at [1358, 279] on button "Export to CSV" at bounding box center [1341, 277] width 109 height 31
click at [709, 284] on div "Estimate Form - Estimate Form page" at bounding box center [621, 278] width 213 height 34
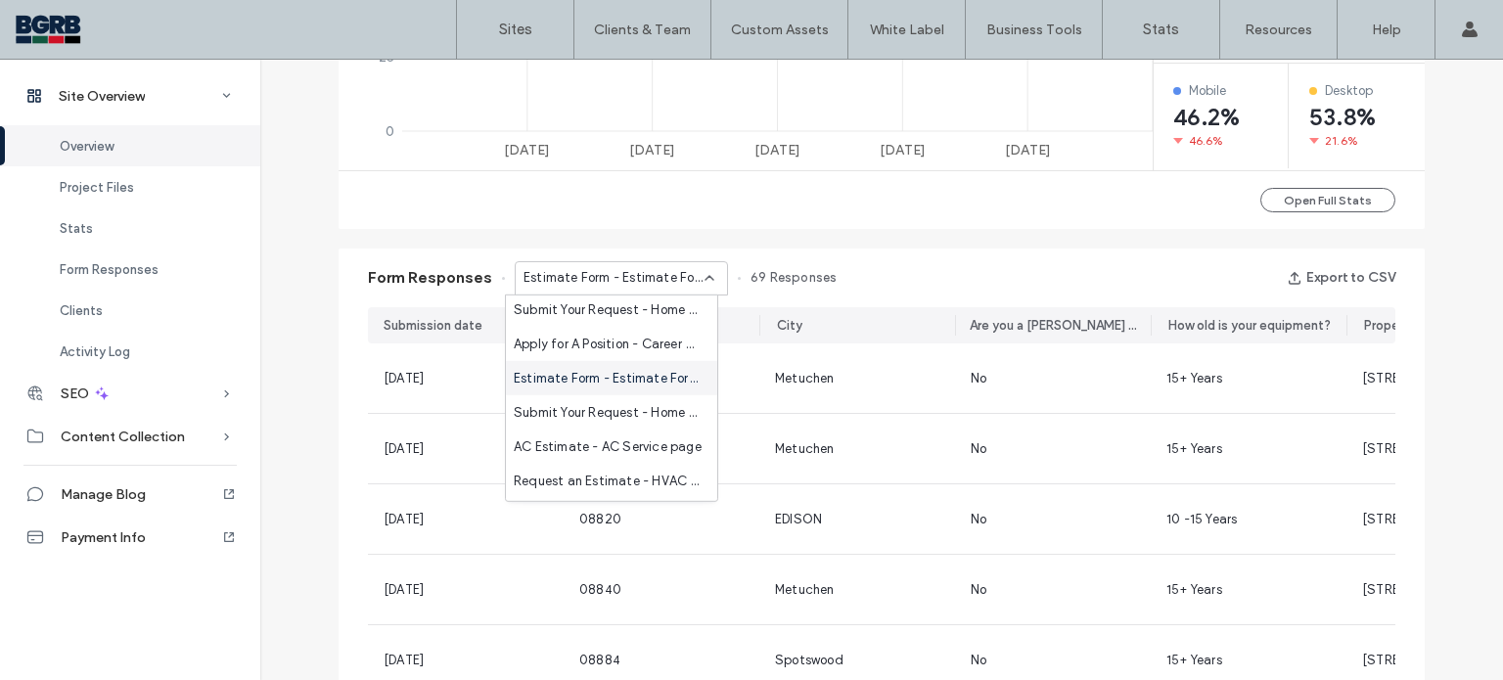
scroll to position [39, 0]
click at [642, 408] on span "Submit Your Request - Home page" at bounding box center [608, 410] width 188 height 20
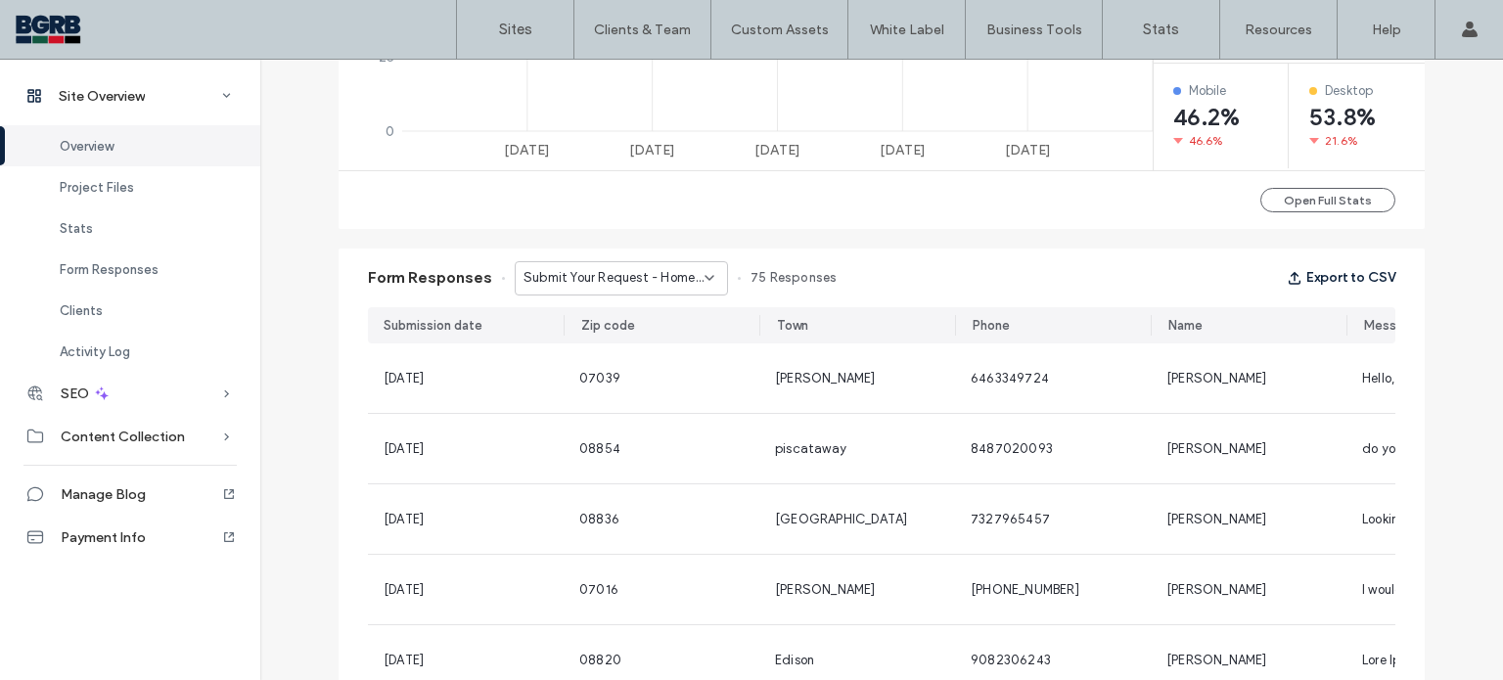
click at [1323, 275] on button "Export to CSV" at bounding box center [1341, 277] width 109 height 31
click at [706, 279] on use at bounding box center [710, 278] width 8 height 4
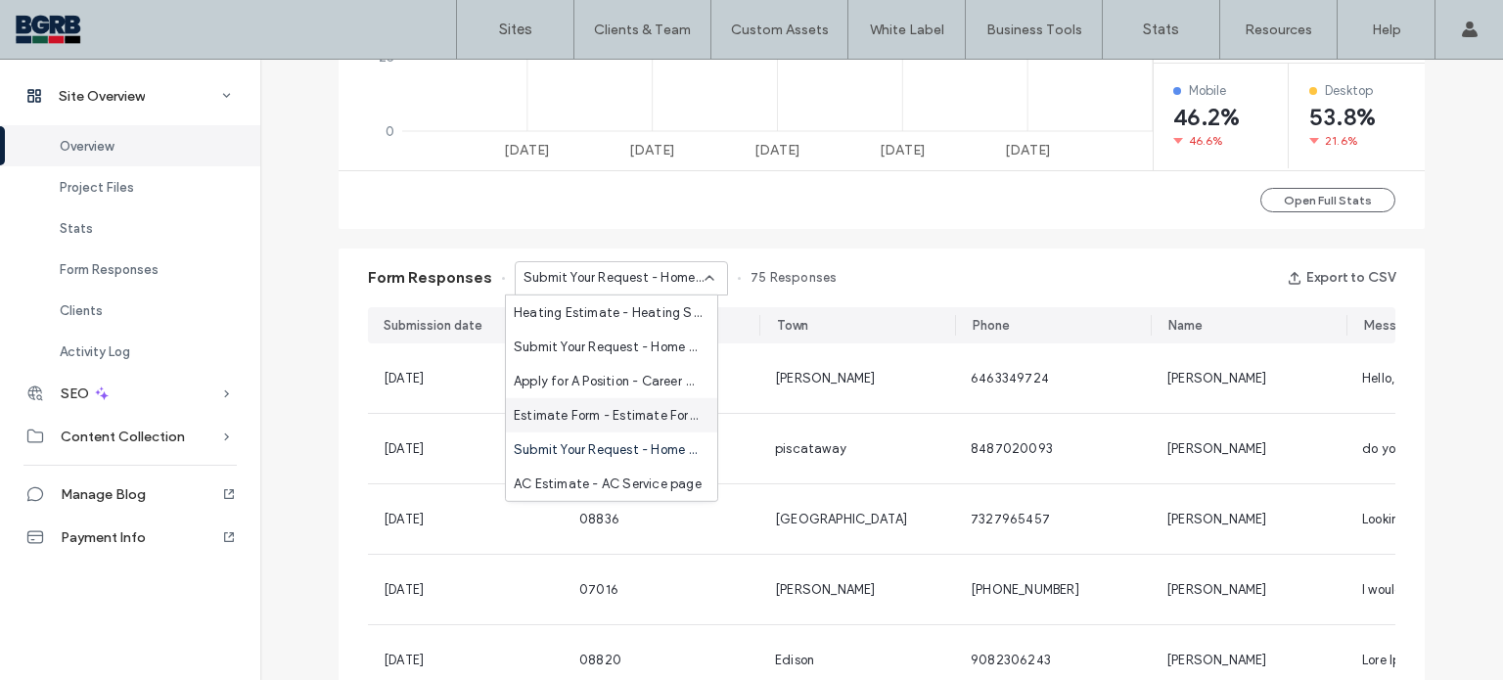
scroll to position [98, 0]
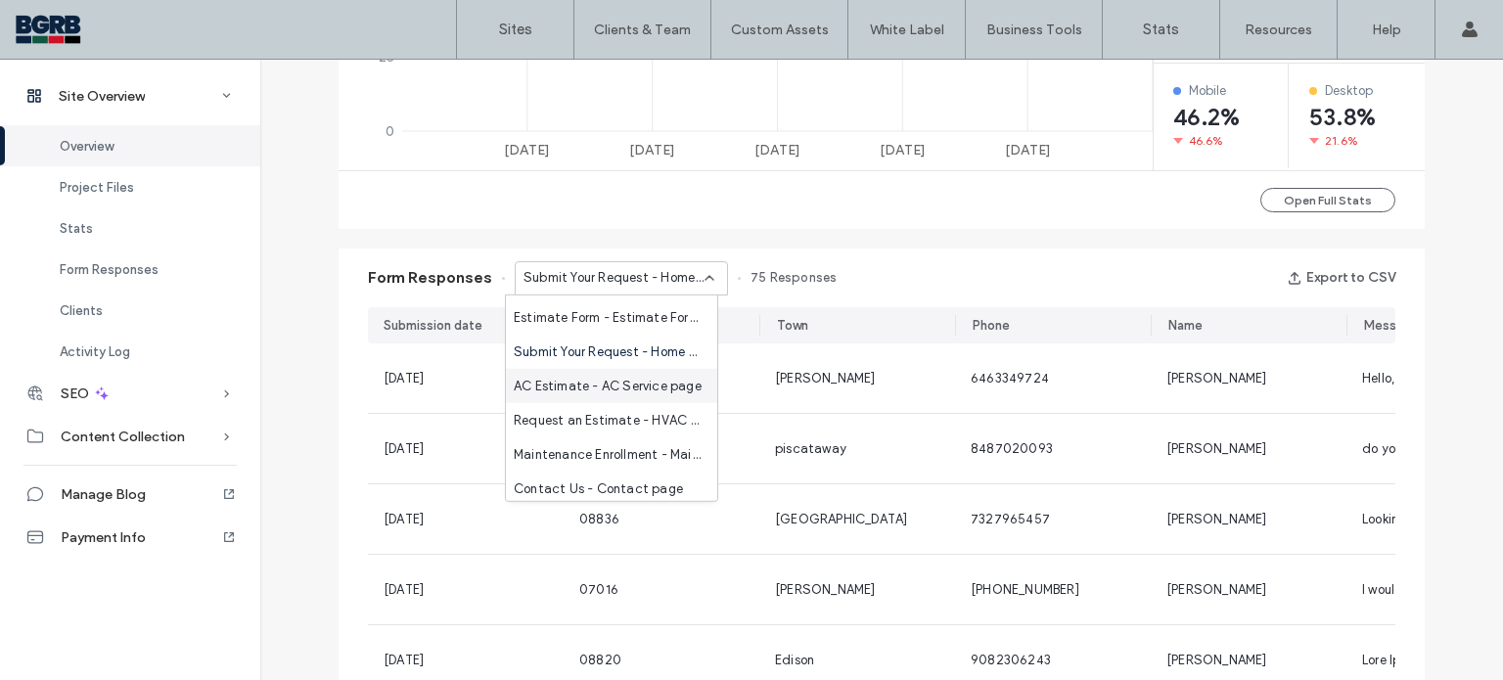
click at [639, 391] on span "AC Estimate - AC Service page" at bounding box center [608, 386] width 188 height 20
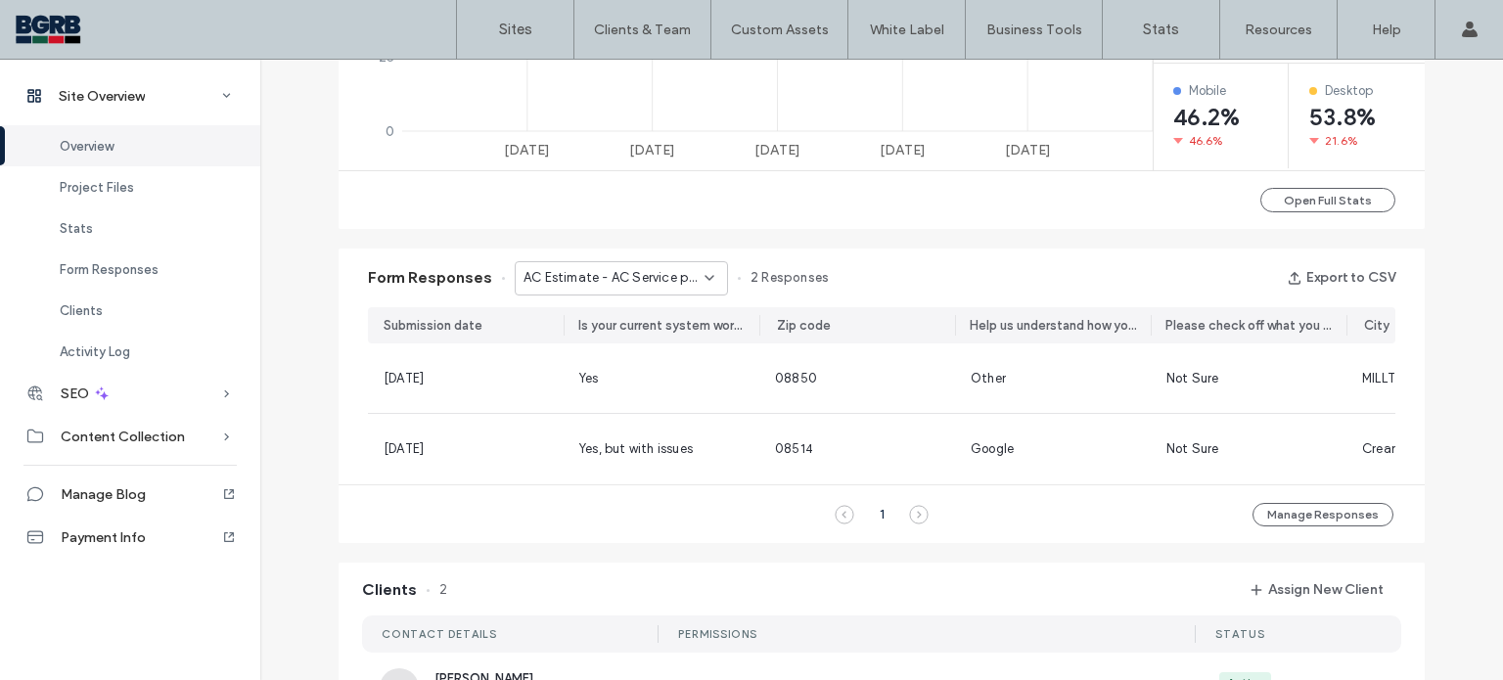
click at [710, 285] on div "AC Estimate - AC Service page" at bounding box center [621, 278] width 213 height 34
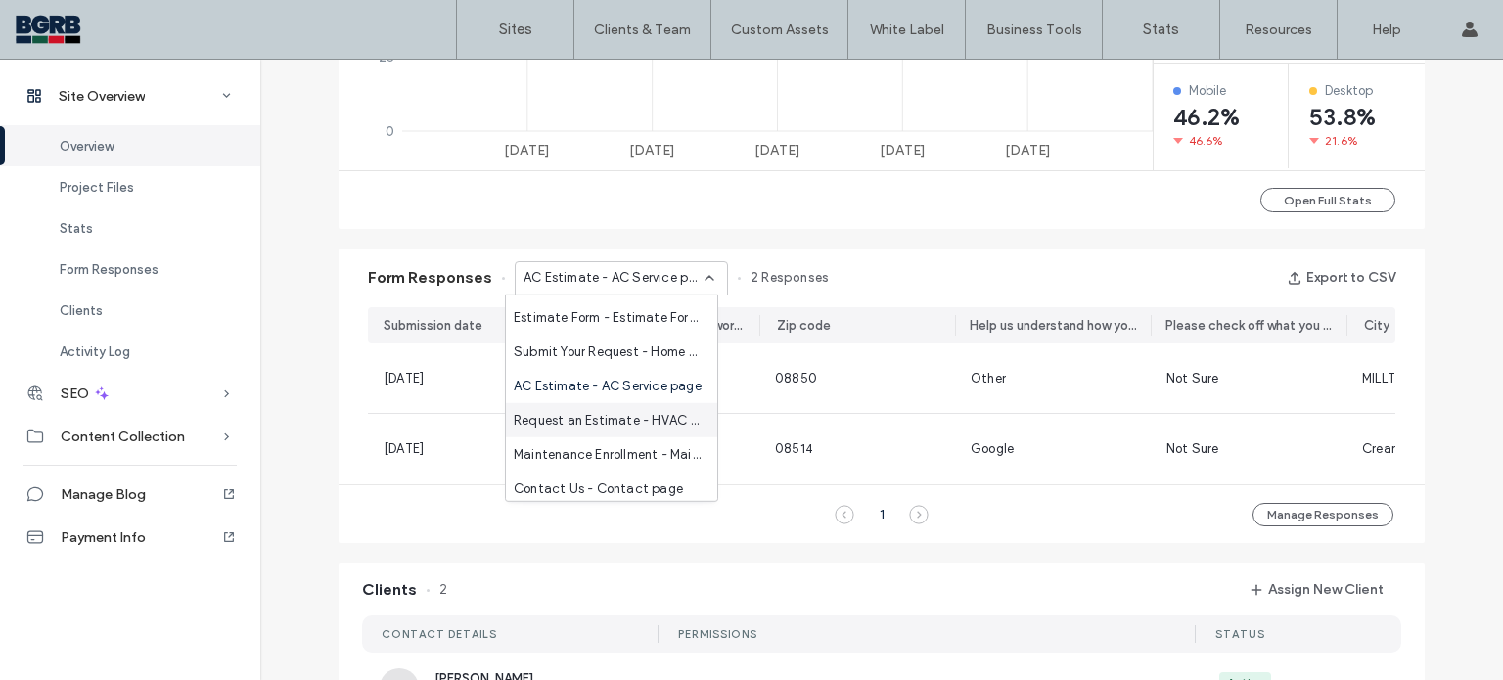
click at [623, 425] on span "Request an Estimate - HVAC Services page" at bounding box center [608, 420] width 188 height 20
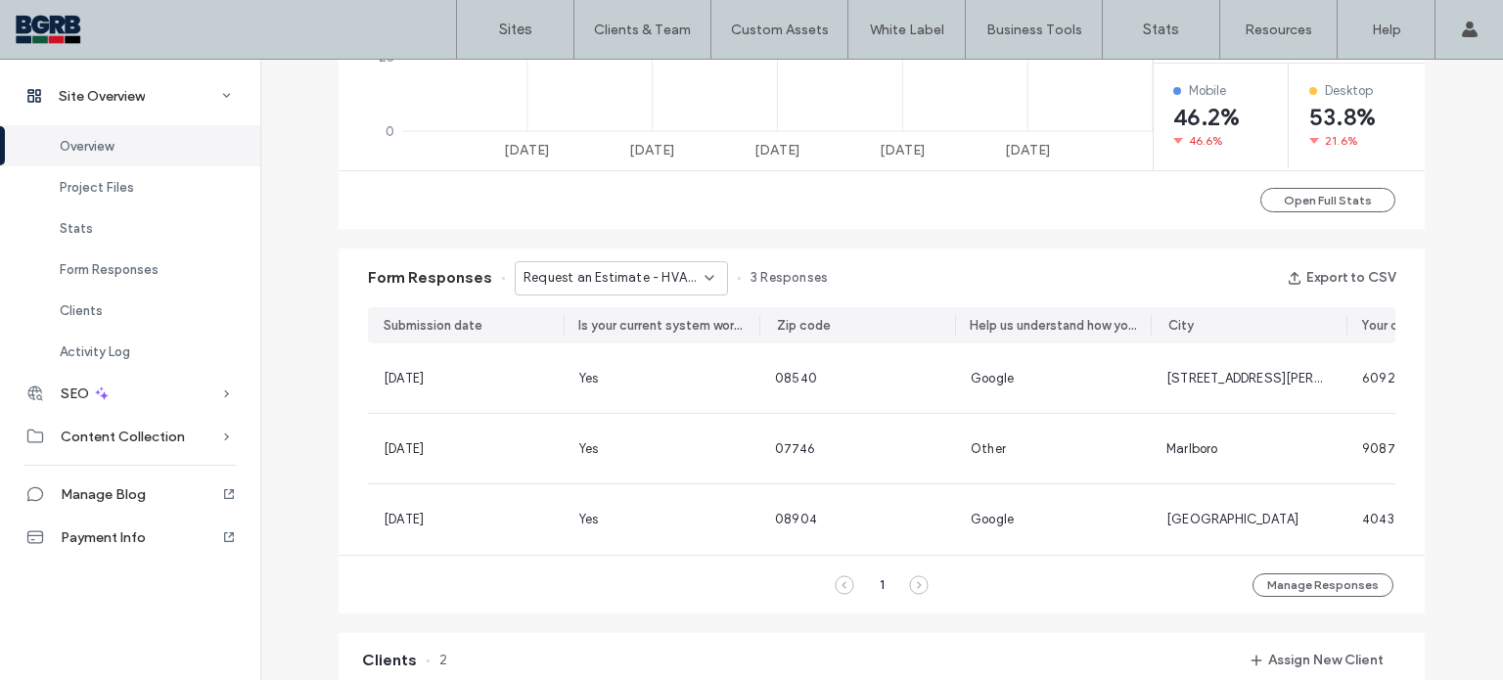
click at [694, 289] on div "Request an Estimate - HVAC Services page" at bounding box center [621, 278] width 213 height 34
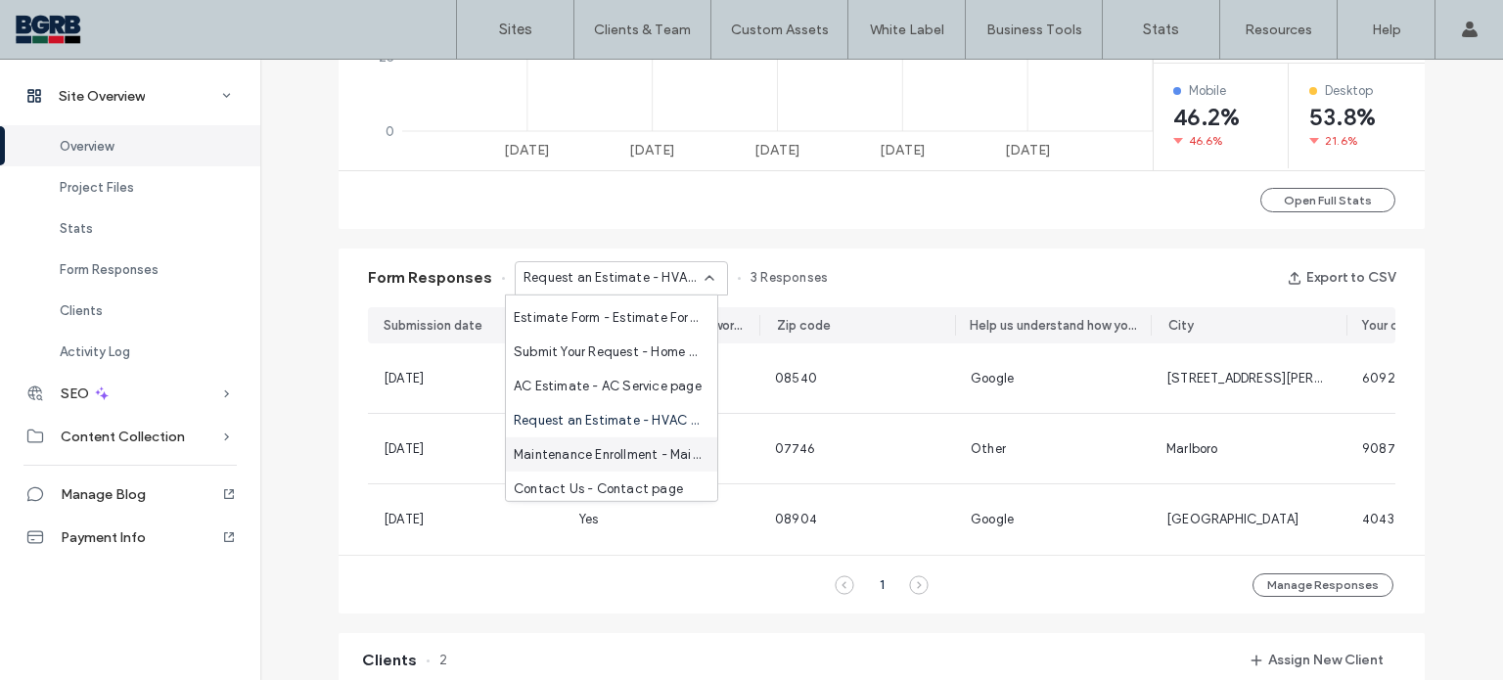
click at [637, 457] on span "Maintenance Enrollment - Maintenance Program page" at bounding box center [608, 454] width 188 height 20
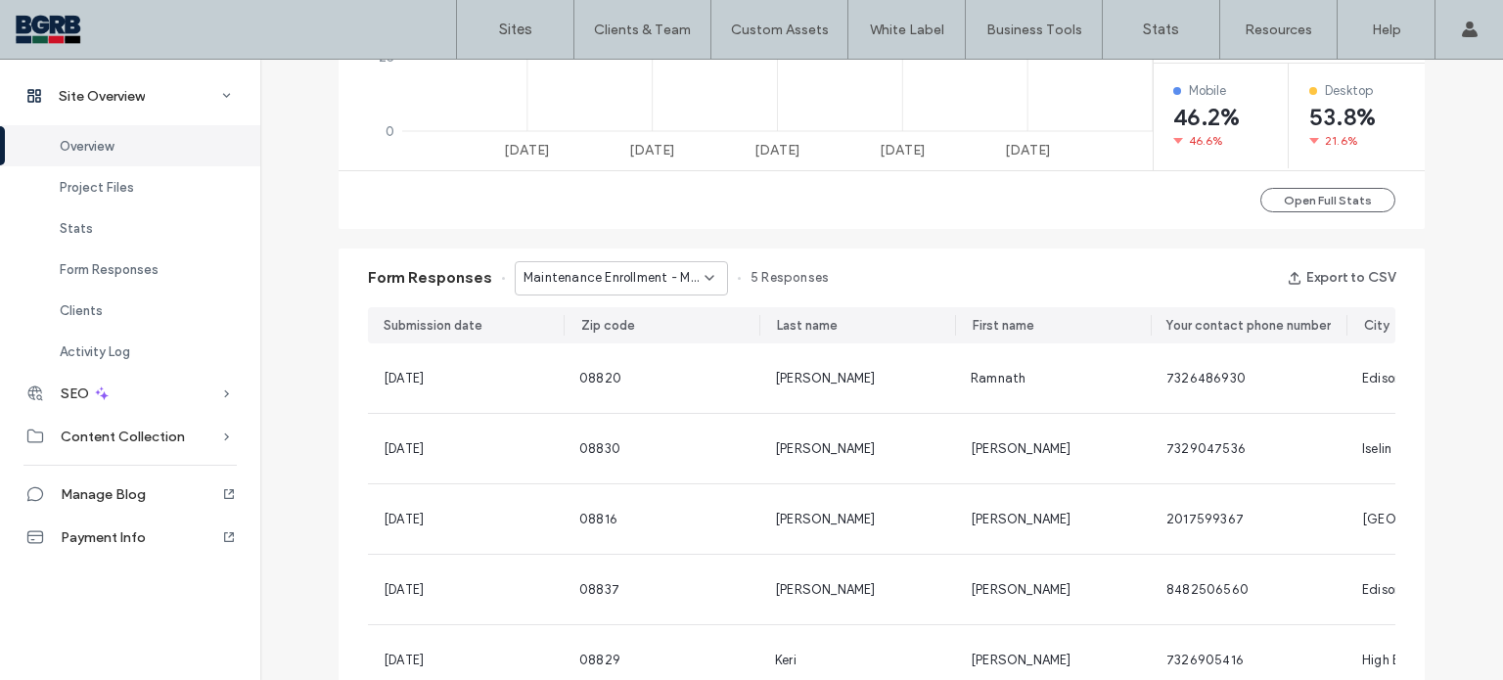
click at [709, 280] on div "Maintenance Enrollment - Maintenance Program page" at bounding box center [621, 278] width 213 height 34
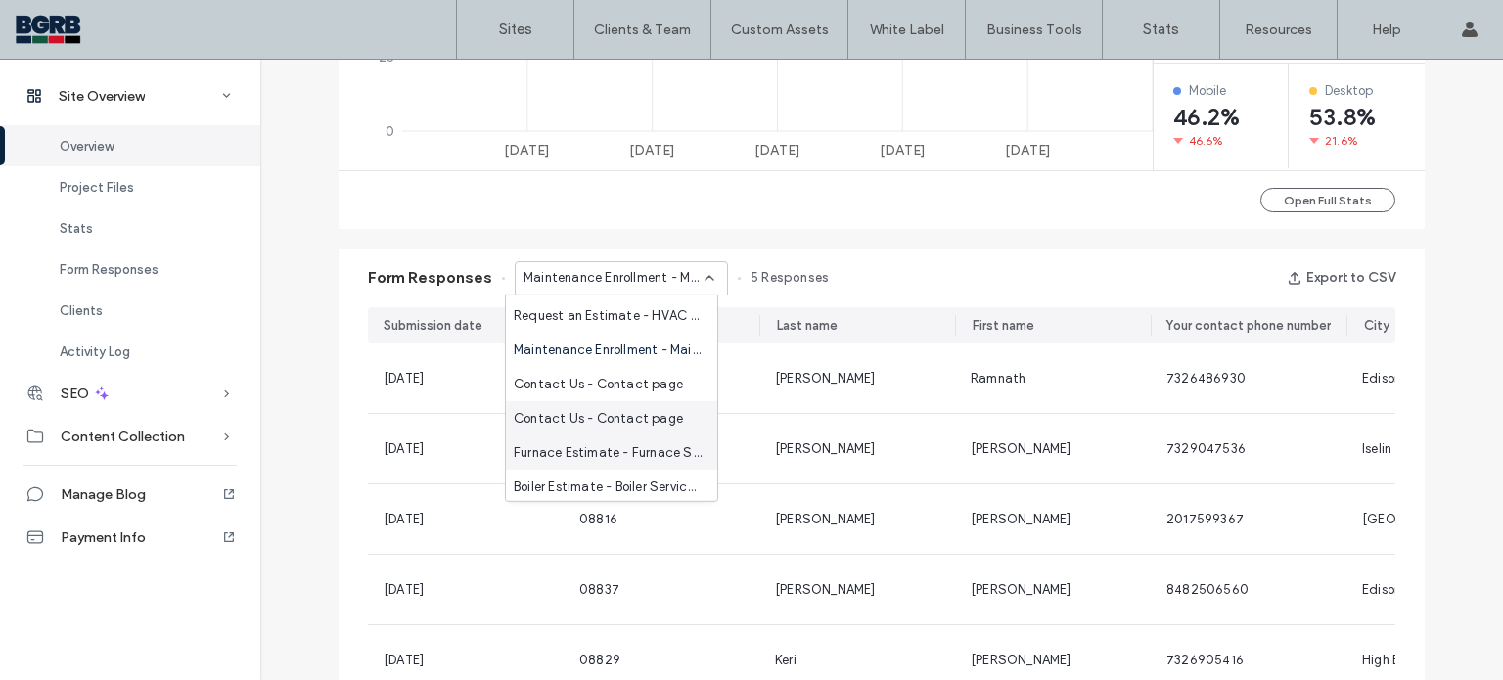
scroll to position [205, 0]
click at [637, 382] on span "Contact Us - Contact page" at bounding box center [598, 382] width 169 height 20
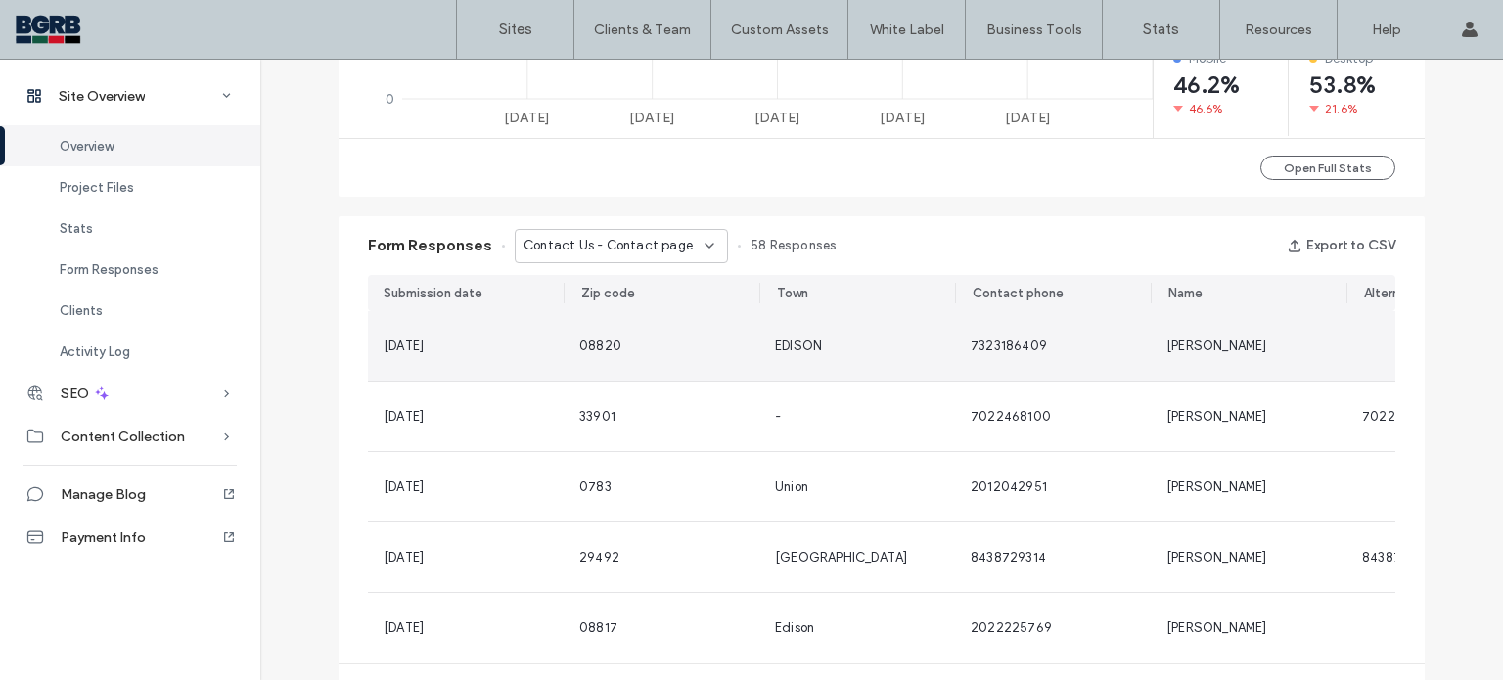
scroll to position [1167, 0]
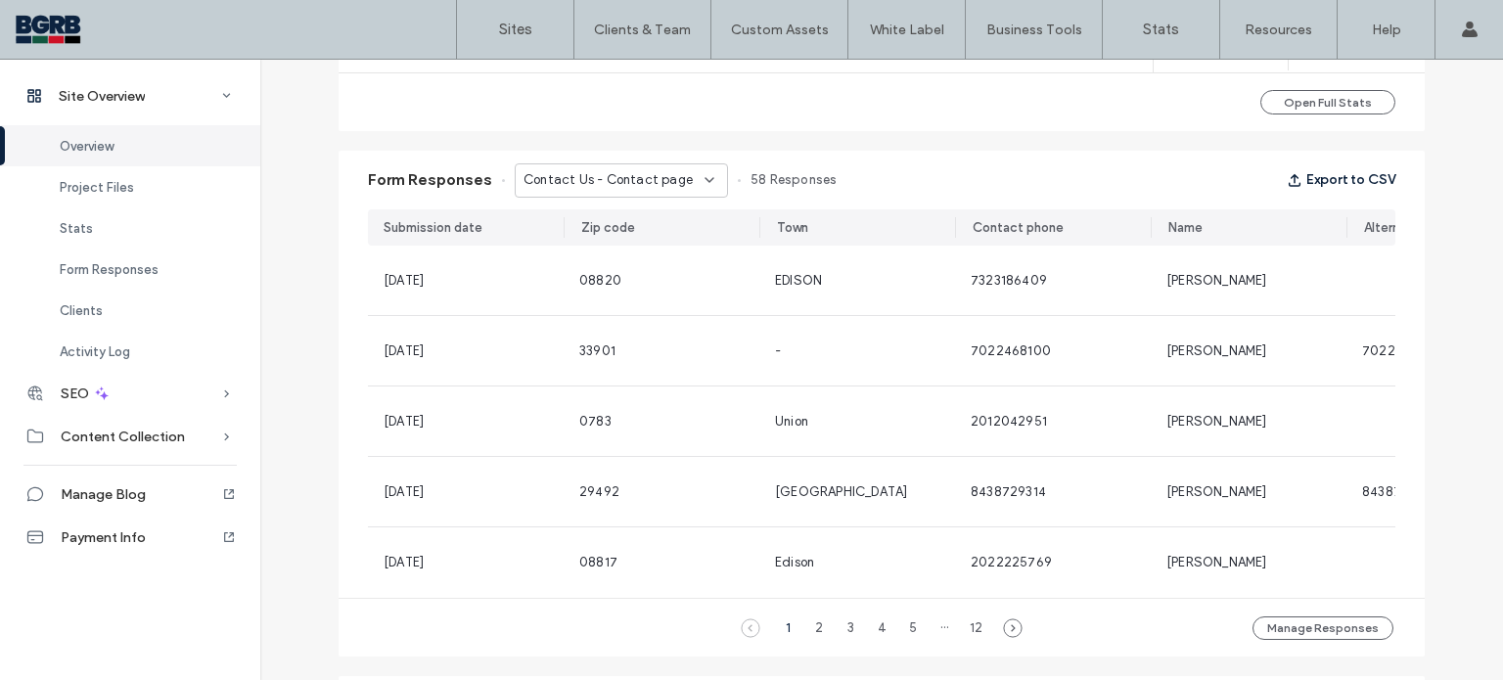
click at [1345, 181] on button "Export to CSV" at bounding box center [1341, 179] width 109 height 31
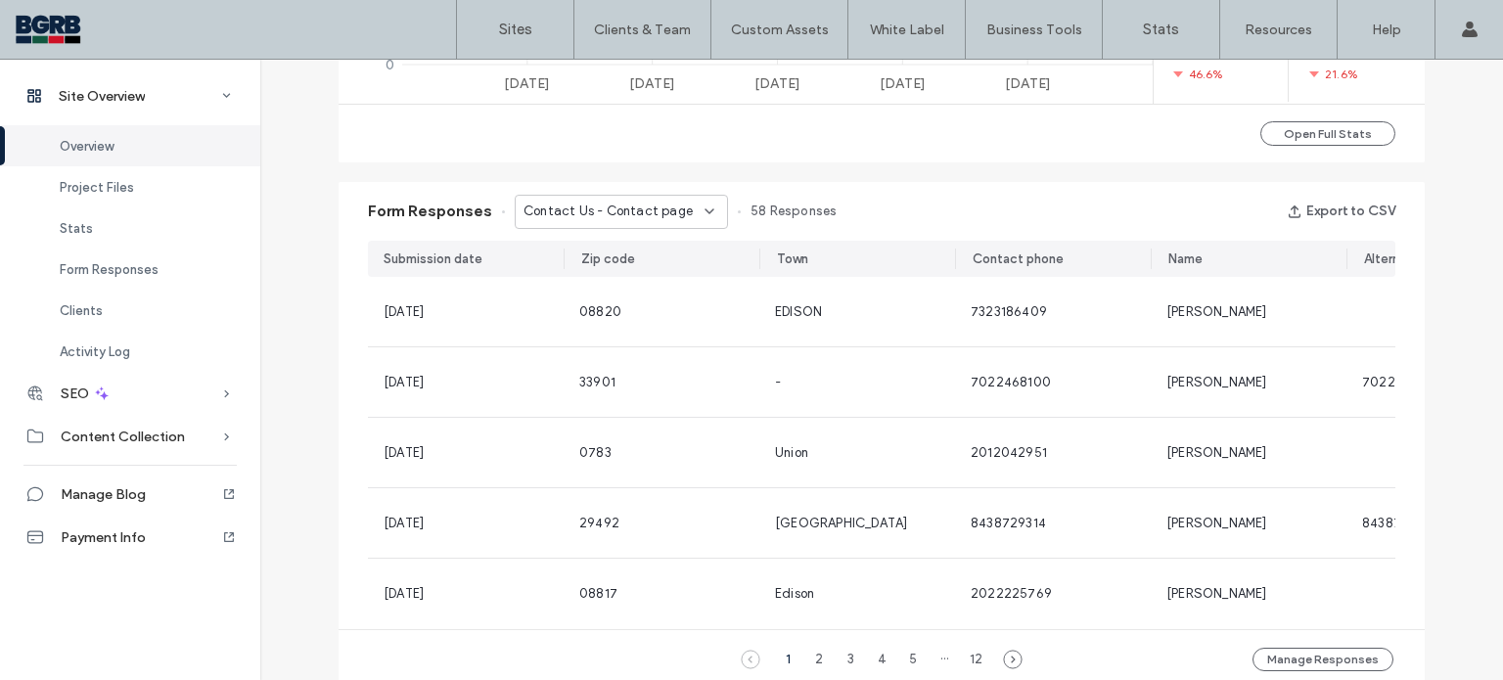
scroll to position [1069, 0]
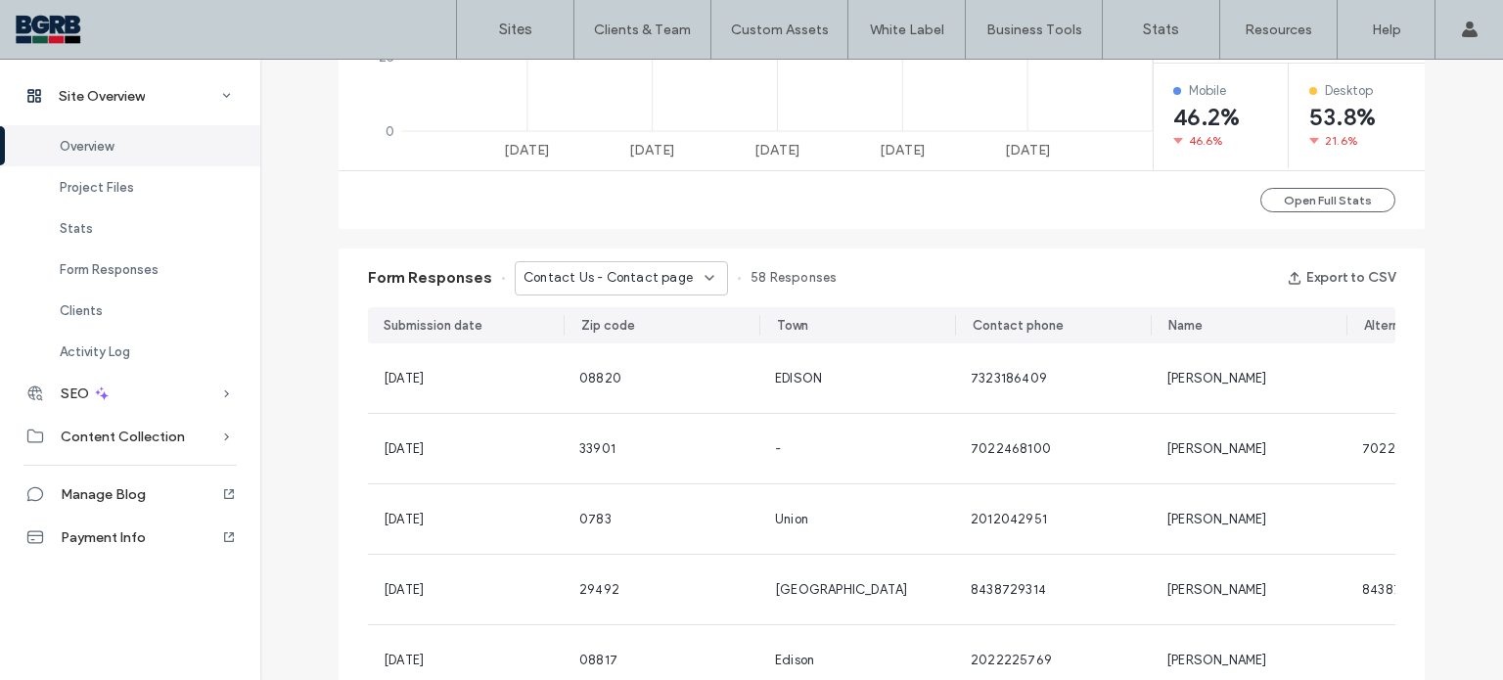
click at [703, 280] on icon at bounding box center [710, 278] width 16 height 16
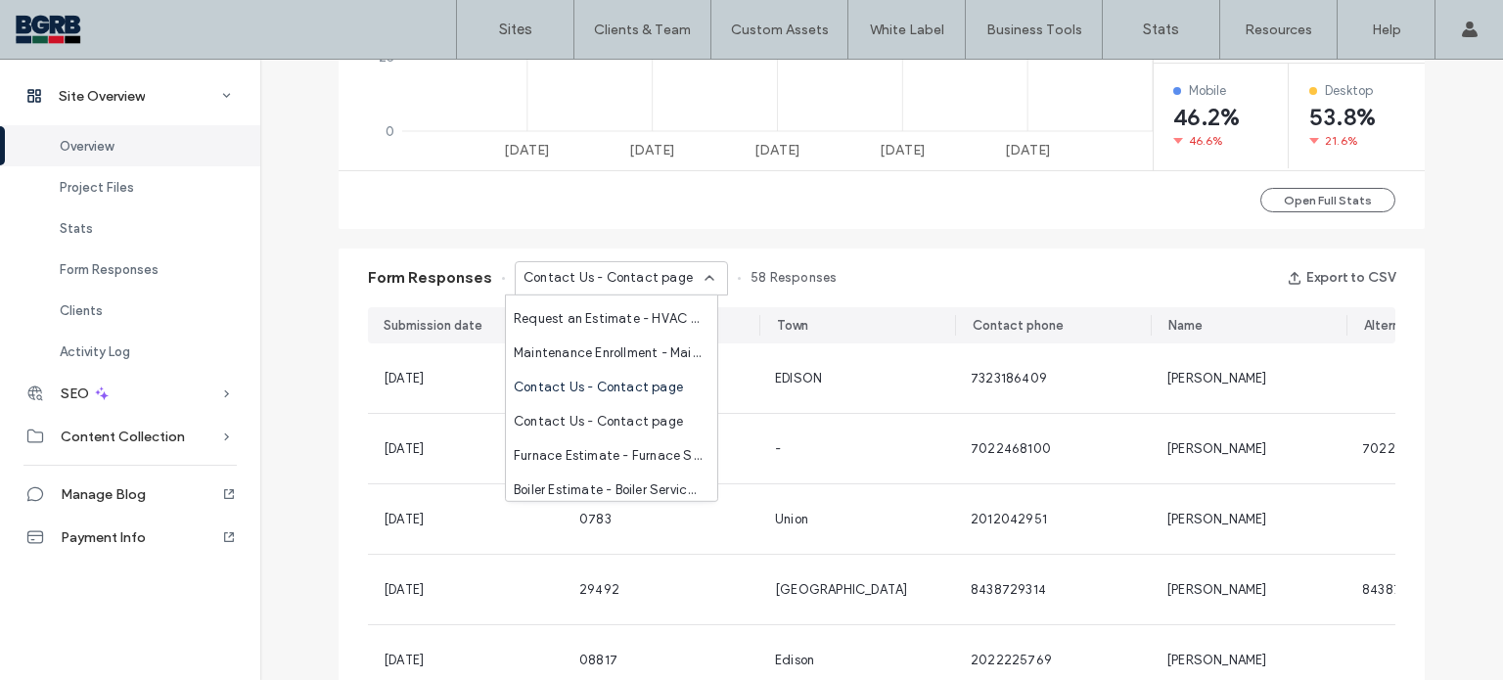
scroll to position [205, 0]
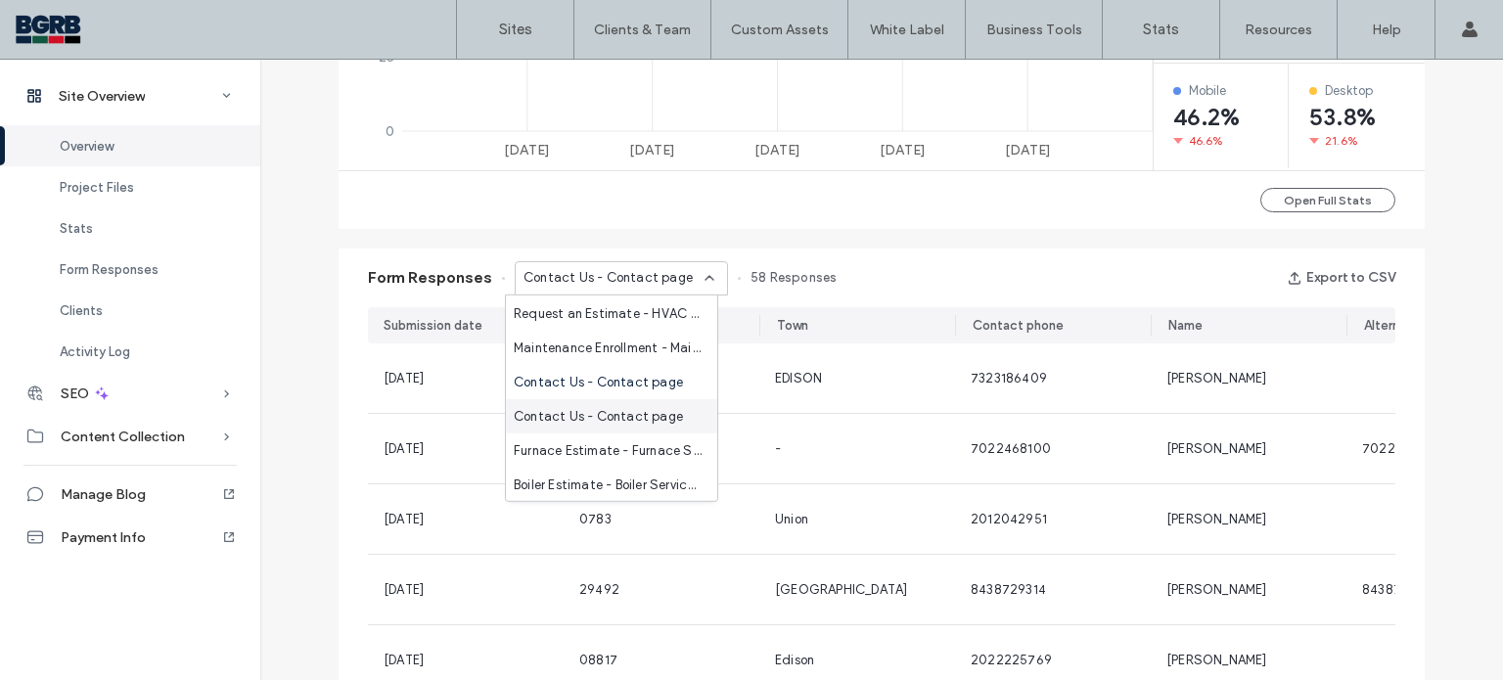
click at [650, 420] on span "Contact Us - Contact page" at bounding box center [598, 416] width 169 height 20
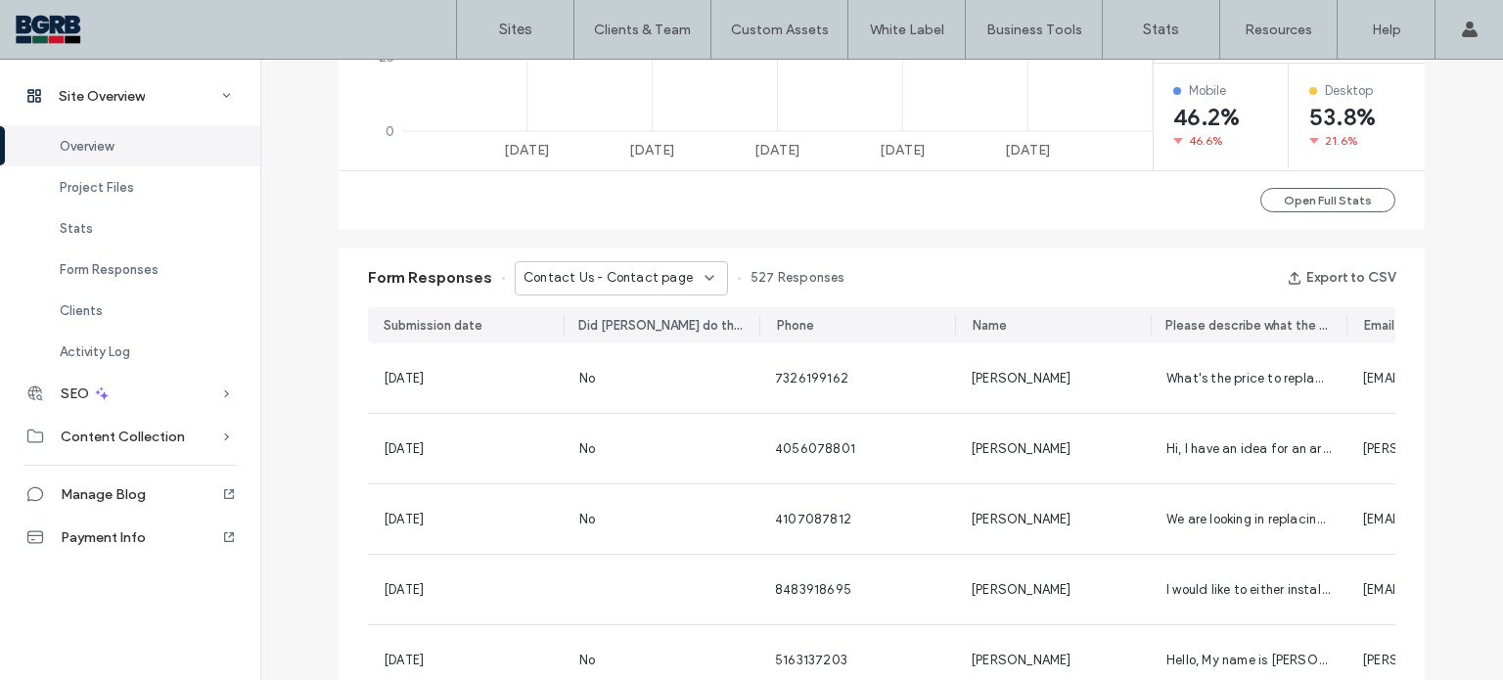
click at [702, 282] on icon at bounding box center [710, 278] width 16 height 16
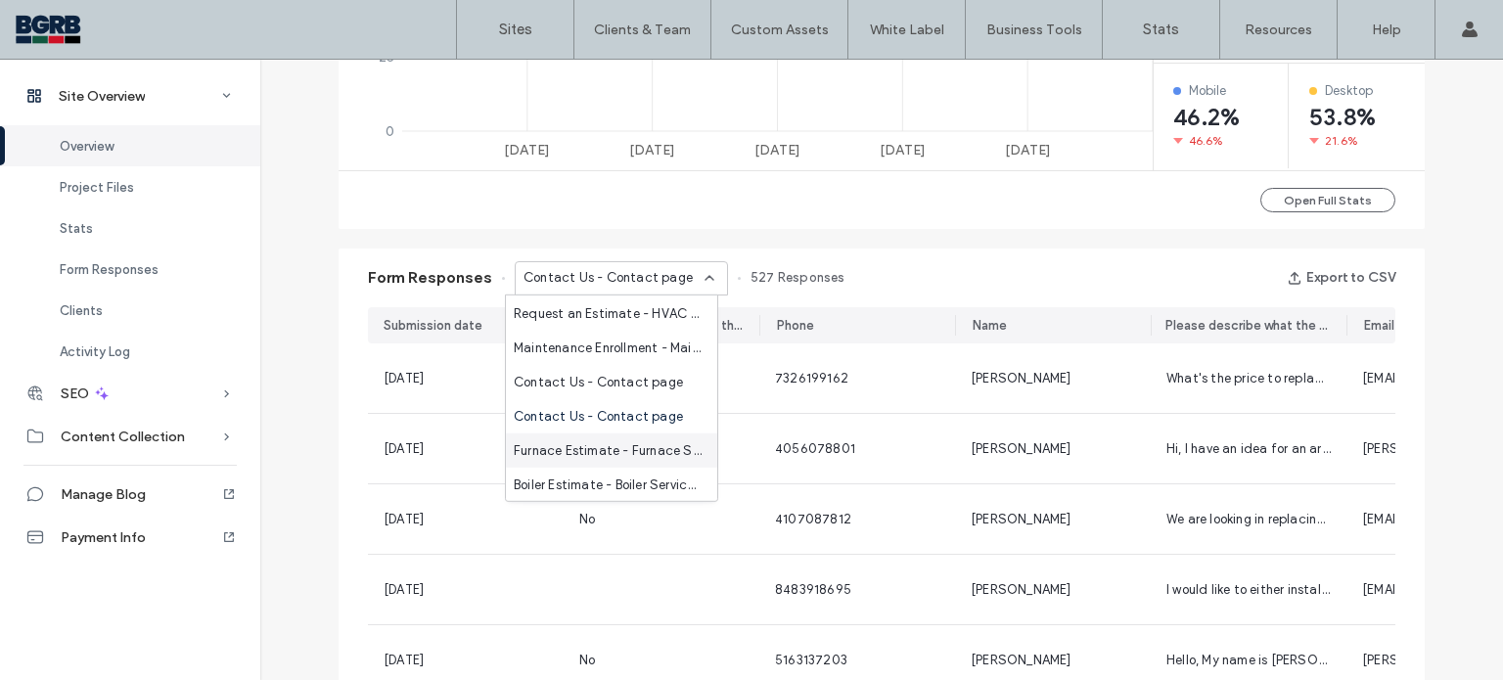
click at [639, 449] on span "Furnace Estimate - Furnace Service page" at bounding box center [608, 450] width 188 height 20
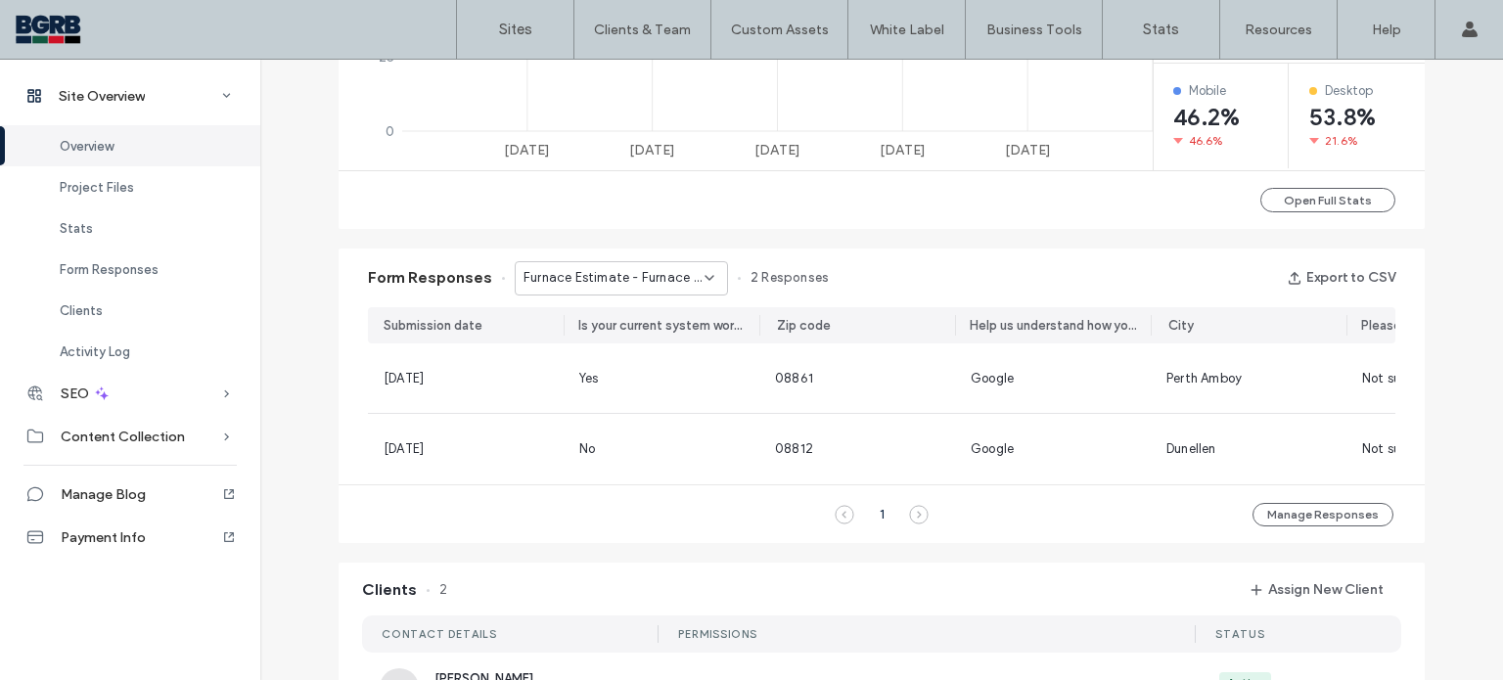
click at [677, 285] on span "Furnace Estimate - Furnace Service page" at bounding box center [614, 278] width 181 height 20
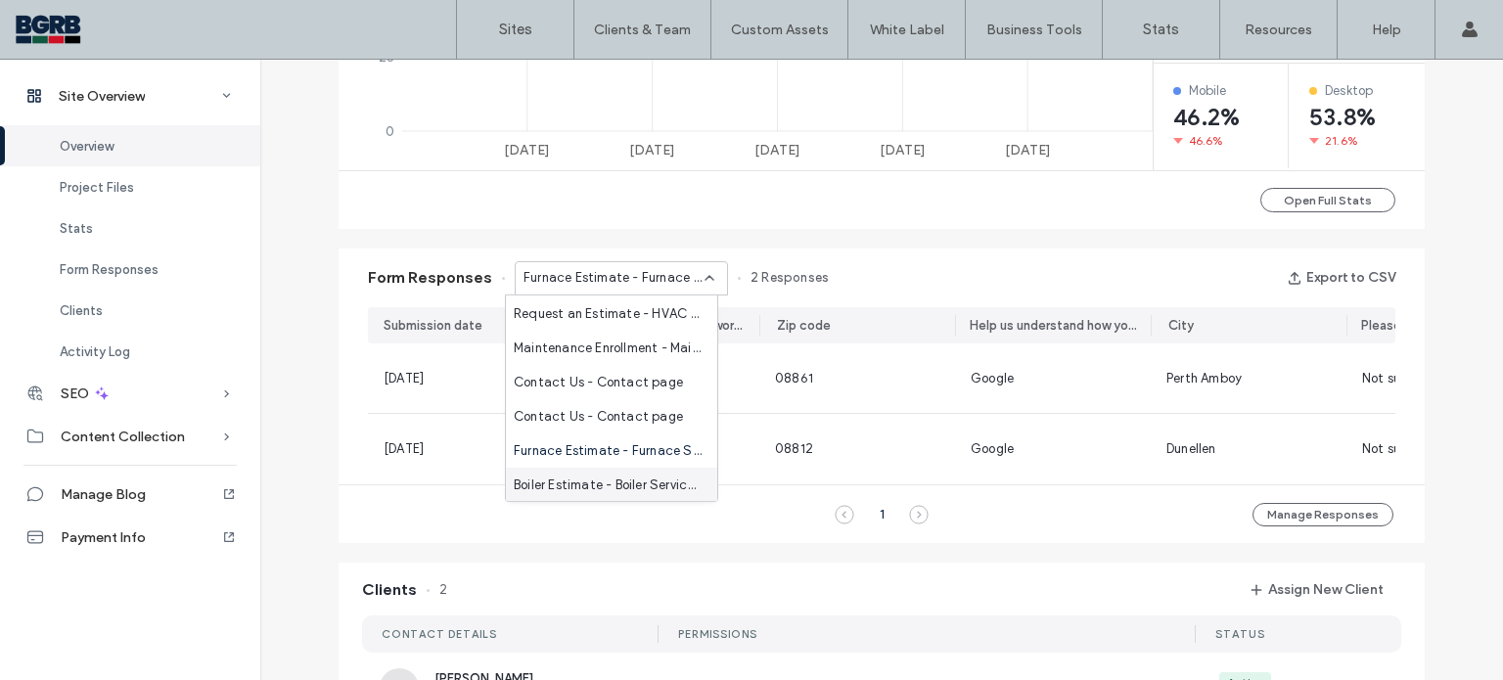
click at [633, 477] on span "Boiler Estimate - Boiler Service page" at bounding box center [608, 485] width 188 height 20
